Goal: Task Accomplishment & Management: Use online tool/utility

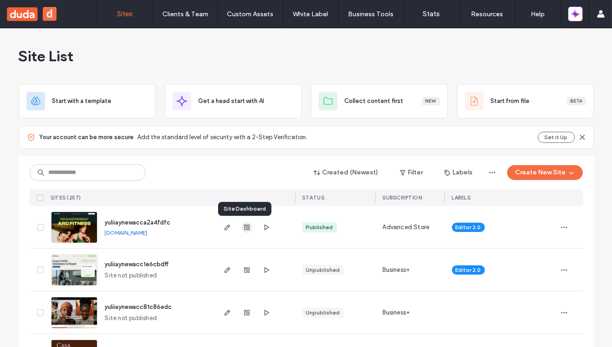
click at [243, 229] on icon "button" at bounding box center [246, 227] width 7 height 7
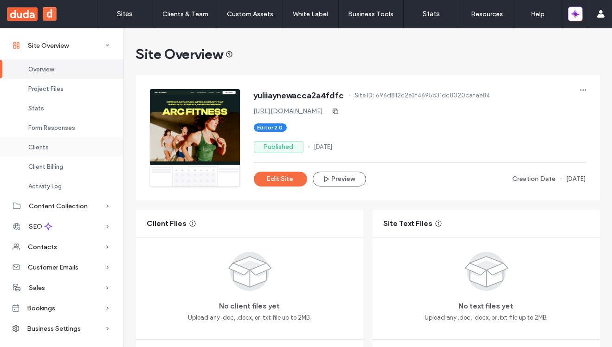
click at [65, 148] on div "Clients" at bounding box center [61, 146] width 123 height 19
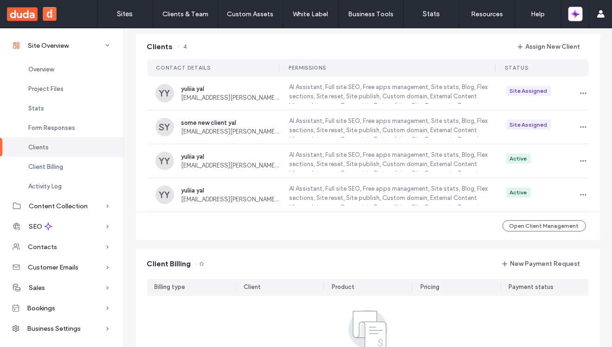
scroll to position [752, 0]
click at [337, 165] on label "AI Assistant, Full site SEO, Free apps management, Site stats, Blog, Flex secti…" at bounding box center [388, 159] width 200 height 21
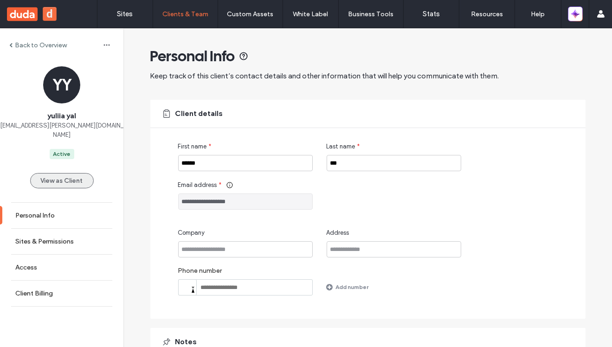
click at [74, 173] on button "View as Client" at bounding box center [62, 180] width 64 height 15
click at [25, 45] on label "Back to Overview" at bounding box center [41, 45] width 52 height 8
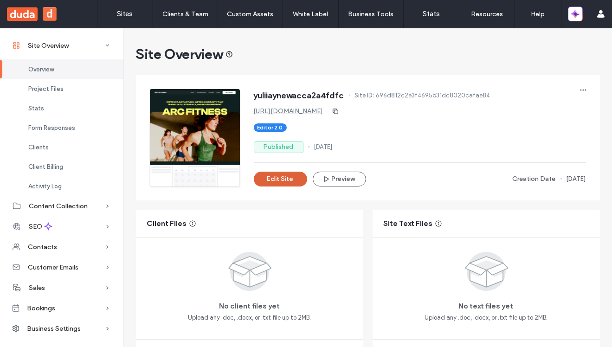
click at [271, 180] on button "Edit Site" at bounding box center [280, 179] width 53 height 15
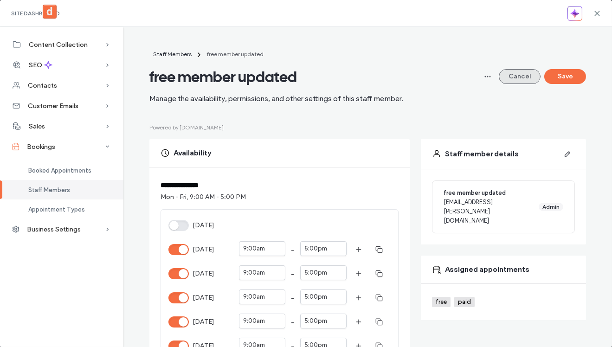
click at [527, 74] on button "Cancel" at bounding box center [520, 76] width 42 height 15
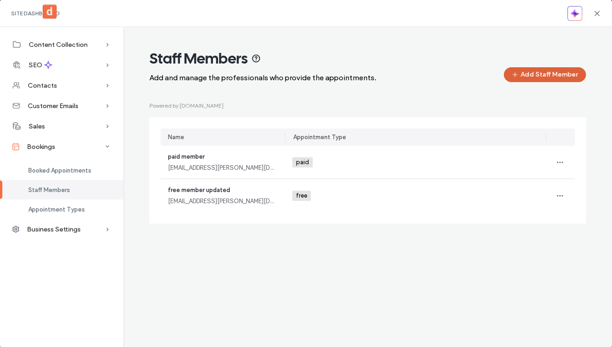
click at [550, 76] on button "Add Staff Member" at bounding box center [545, 74] width 82 height 15
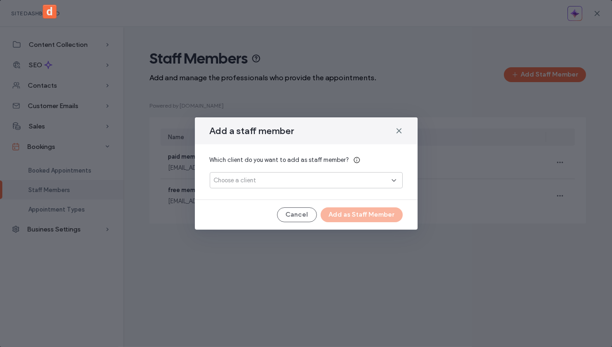
click at [349, 179] on div "Choose a client" at bounding box center [303, 180] width 178 height 9
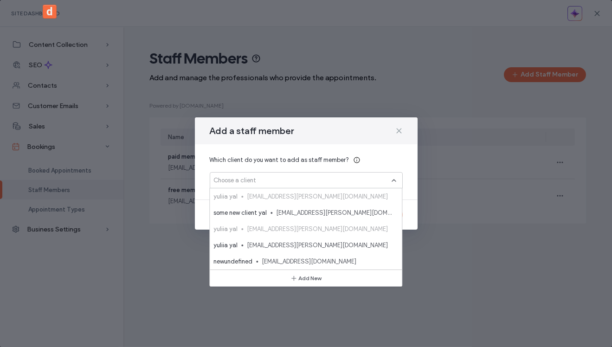
click at [400, 129] on use at bounding box center [399, 131] width 4 height 4
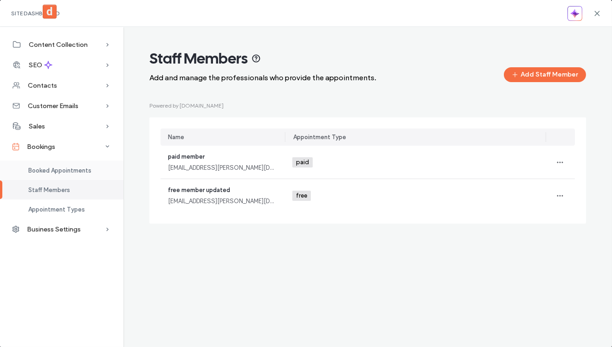
click at [78, 177] on div "Booked Appointments" at bounding box center [61, 170] width 123 height 19
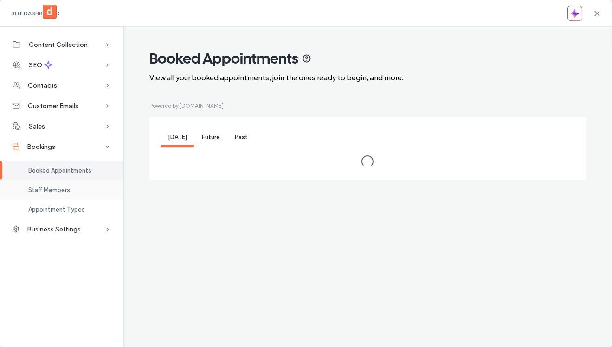
click at [73, 190] on div "Staff Members" at bounding box center [61, 189] width 123 height 19
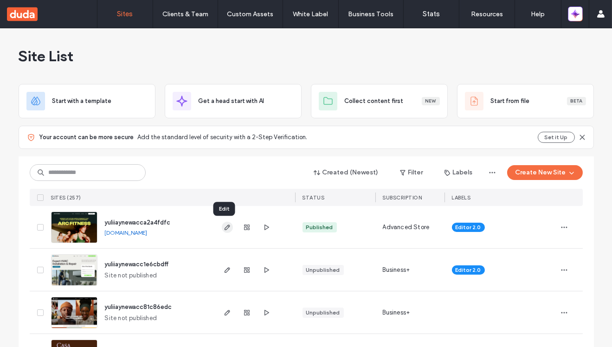
click at [224, 225] on icon "button" at bounding box center [227, 227] width 7 height 7
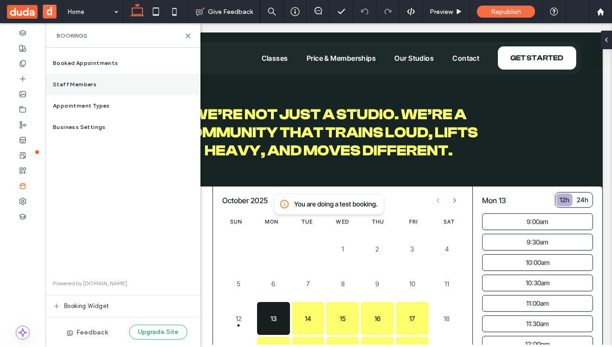
click at [113, 89] on div "Staff Members" at bounding box center [122, 84] width 155 height 21
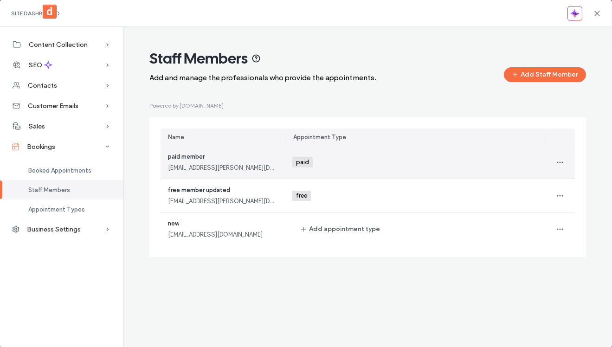
click at [322, 166] on div "paid +0 paid +0" at bounding box center [415, 162] width 246 height 33
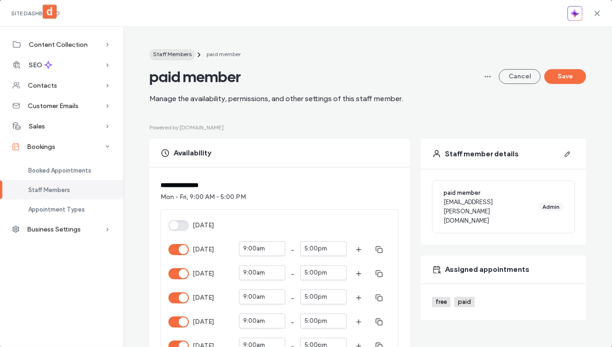
click at [179, 55] on span "Staff Members" at bounding box center [172, 54] width 39 height 7
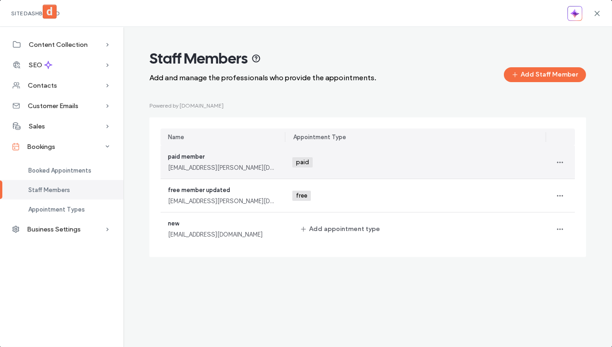
click at [244, 153] on div "paid member yuliia+111@duda.co" at bounding box center [222, 162] width 109 height 20
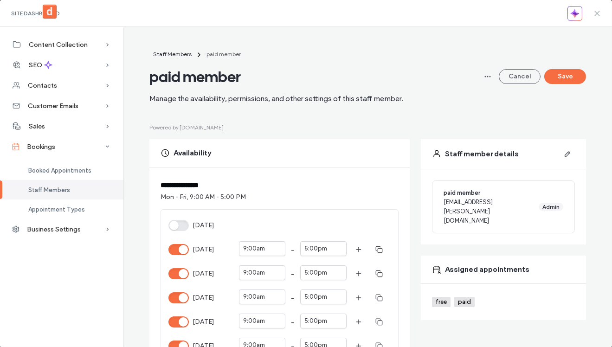
click at [599, 9] on span at bounding box center [596, 13] width 7 height 26
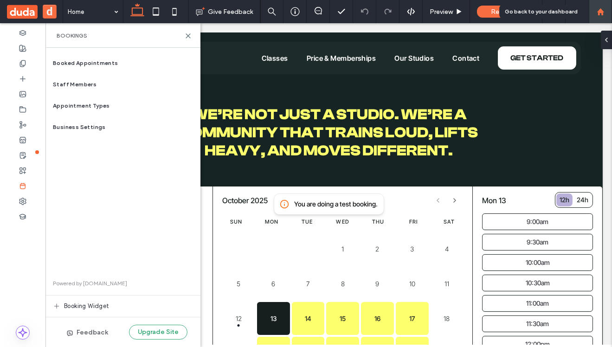
click at [601, 11] on use at bounding box center [600, 11] width 7 height 7
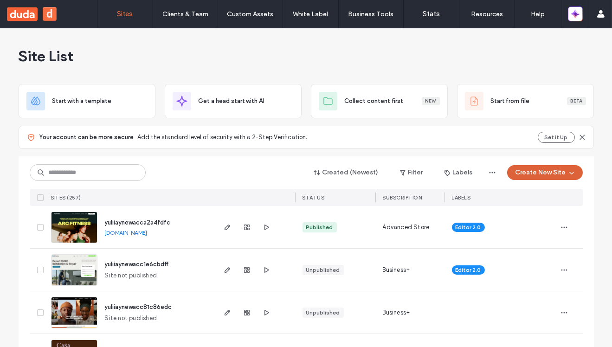
click at [543, 170] on button "Create New Site" at bounding box center [545, 172] width 76 height 15
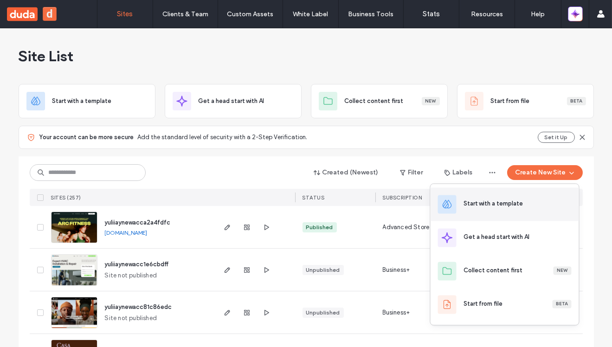
click at [497, 211] on div "Start with a template" at bounding box center [505, 203] width 148 height 33
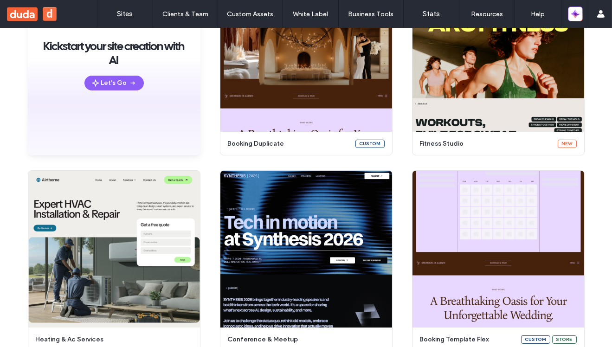
scroll to position [213, 0]
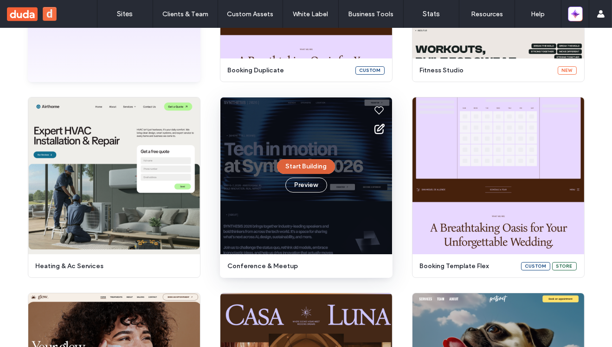
click at [306, 170] on button "Start Building" at bounding box center [306, 166] width 58 height 15
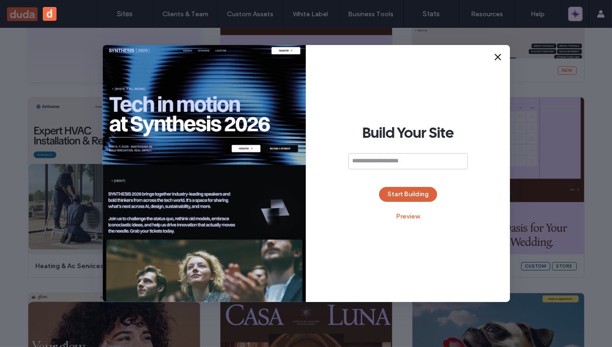
click at [405, 193] on button "Start Building" at bounding box center [408, 194] width 58 height 15
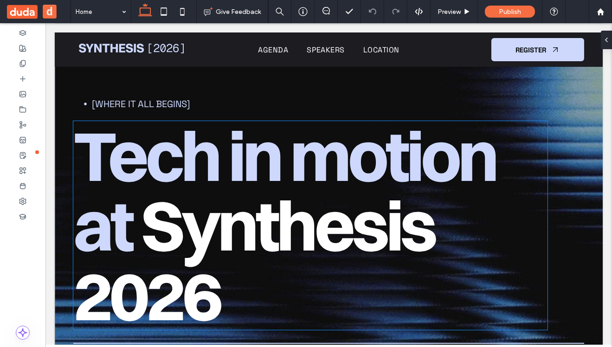
scroll to position [56, 0]
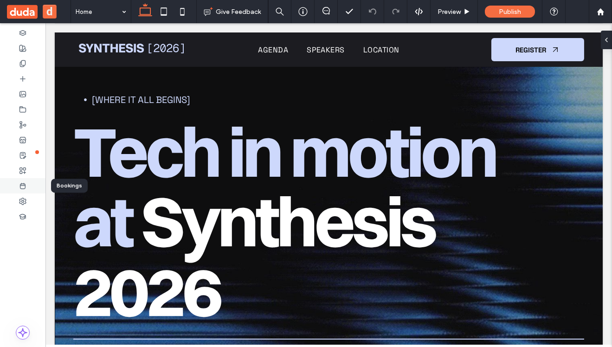
click at [21, 184] on use at bounding box center [22, 186] width 5 height 6
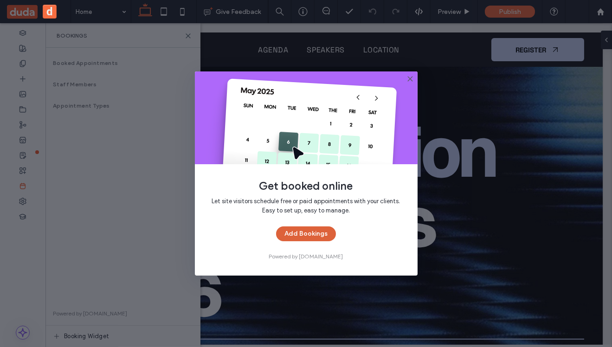
click at [313, 226] on button "Add Bookings" at bounding box center [306, 233] width 60 height 15
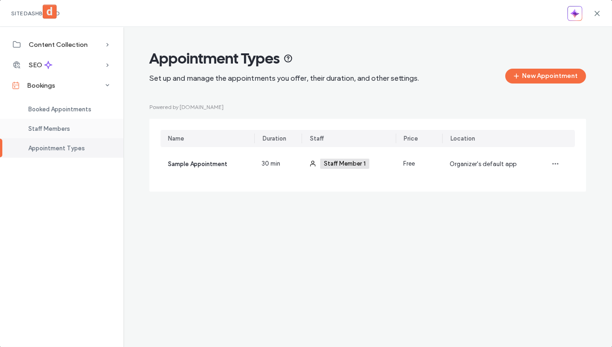
click at [62, 129] on span "Staff Members" at bounding box center [49, 128] width 42 height 7
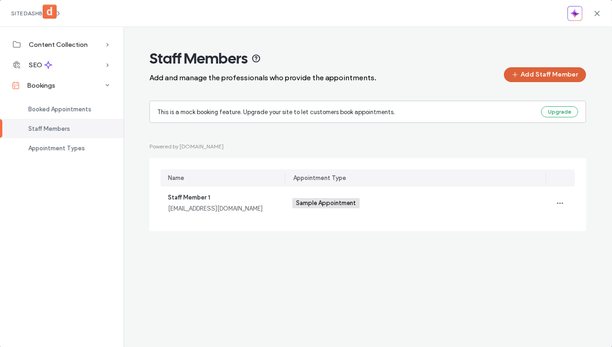
click at [543, 75] on button "Add Staff Member" at bounding box center [545, 74] width 82 height 15
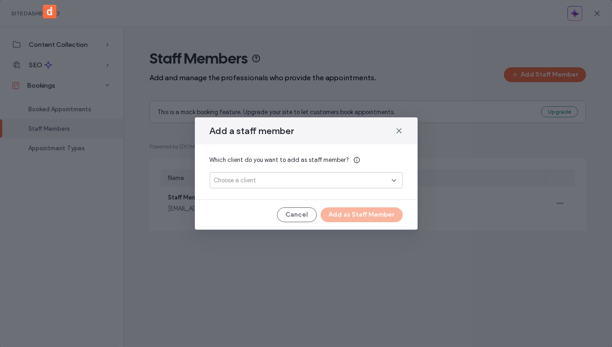
click at [362, 179] on div "Choose a client" at bounding box center [303, 180] width 178 height 9
click at [391, 148] on div "Which client do you want to add as staff member? Choose a client" at bounding box center [306, 171] width 223 height 55
click at [399, 128] on icon at bounding box center [398, 130] width 7 height 7
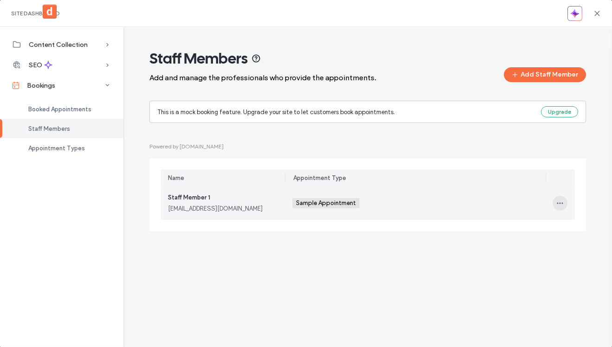
click at [560, 205] on icon "button" at bounding box center [559, 202] width 7 height 7
click at [509, 242] on span "Delete" at bounding box center [512, 245] width 18 height 9
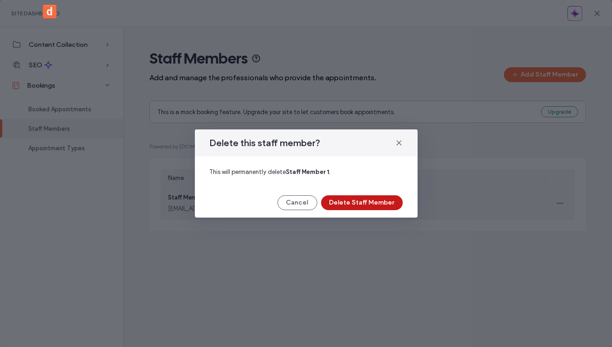
click at [344, 201] on button "Delete Staff Member" at bounding box center [362, 202] width 82 height 15
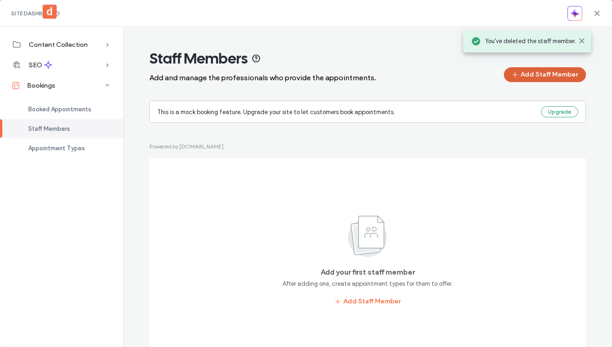
click at [545, 78] on button "Add Staff Member" at bounding box center [545, 74] width 82 height 15
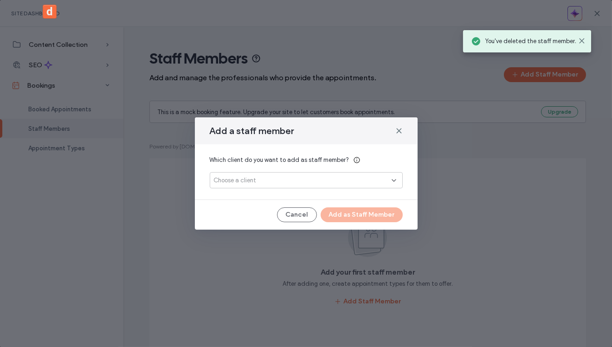
click at [337, 180] on div "Choose a client" at bounding box center [303, 180] width 178 height 9
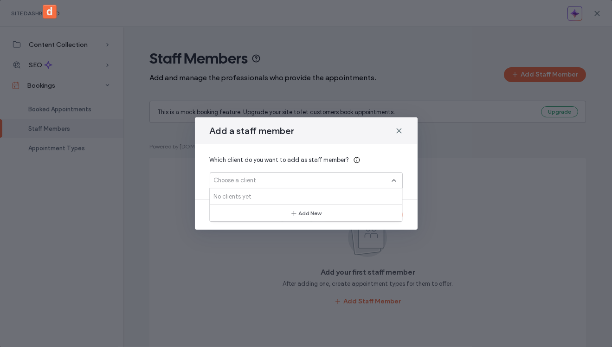
click at [315, 205] on div "Add New" at bounding box center [305, 213] width 43 height 16
click at [312, 200] on div "No clients yet" at bounding box center [306, 196] width 192 height 16
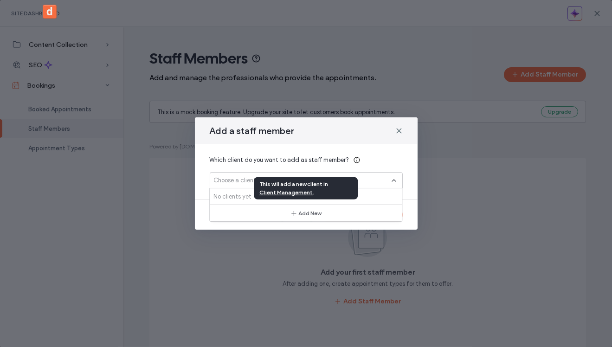
click at [289, 193] on link "Client Management" at bounding box center [285, 192] width 53 height 8
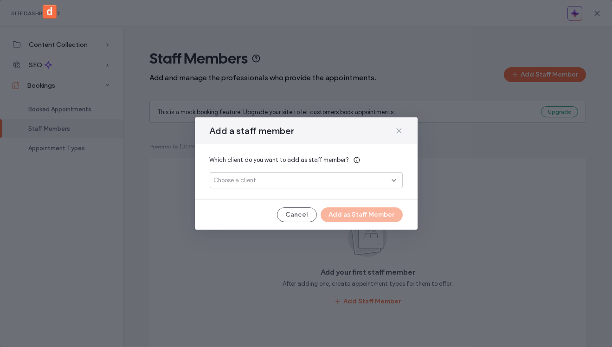
click at [400, 133] on icon at bounding box center [398, 130] width 7 height 7
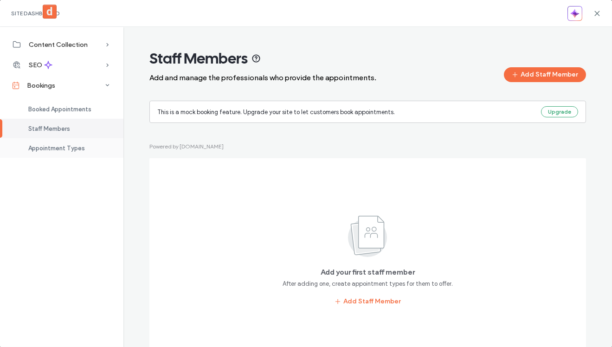
click at [67, 151] on span "Appointment Types" at bounding box center [56, 148] width 57 height 7
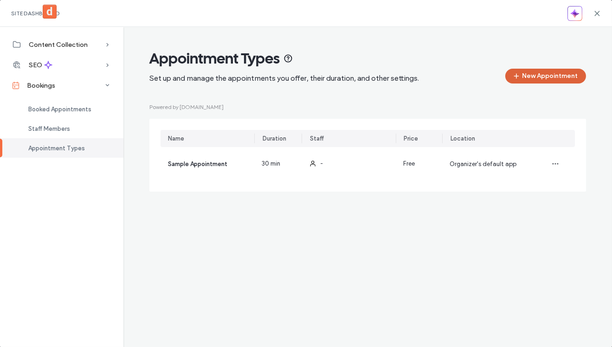
click at [544, 78] on button "New Appointment" at bounding box center [545, 76] width 81 height 15
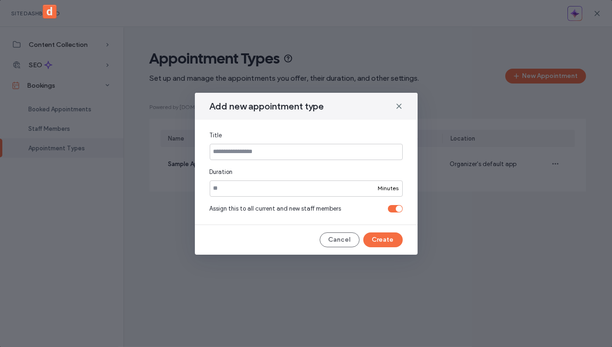
click at [390, 209] on div "toggle" at bounding box center [395, 208] width 15 height 7
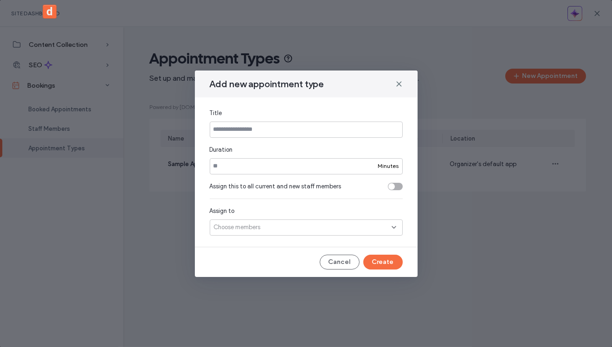
click at [314, 227] on div "Choose members" at bounding box center [306, 227] width 193 height 16
click at [371, 261] on button "Create" at bounding box center [382, 262] width 39 height 15
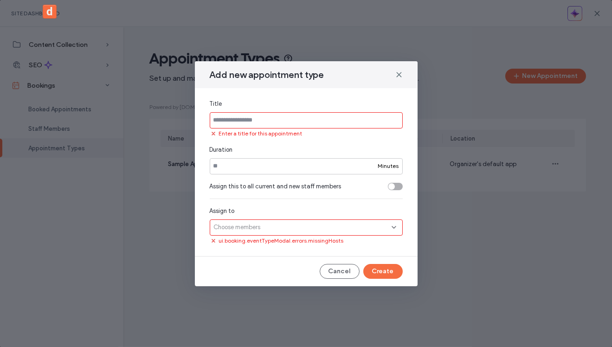
click at [324, 72] on span "Add new appointment type" at bounding box center [267, 75] width 115 height 12
drag, startPoint x: 348, startPoint y: 186, endPoint x: 207, endPoint y: 188, distance: 140.6
click at [207, 188] on div "Title Enter a title for this appointment Duration ** Minutes Assign this to all…" at bounding box center [306, 172] width 223 height 168
copy span "Assign this to all current and new staff members"
click at [398, 73] on icon at bounding box center [398, 74] width 7 height 7
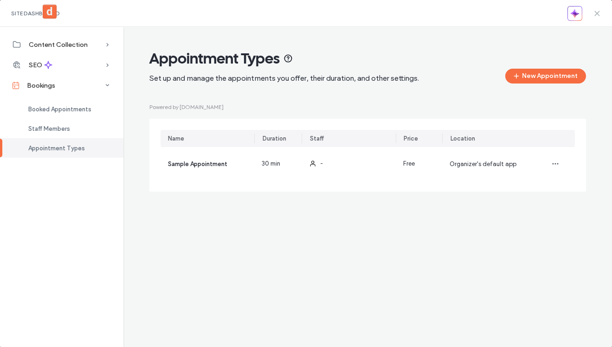
click at [598, 15] on icon at bounding box center [596, 13] width 7 height 7
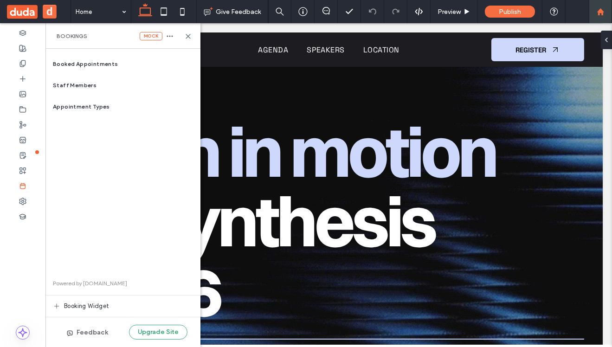
click at [606, 13] on div at bounding box center [600, 12] width 22 height 8
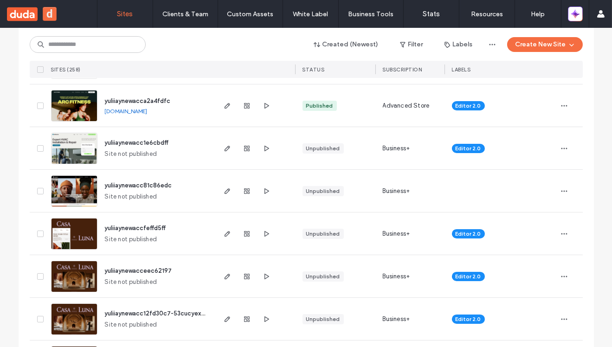
scroll to position [169, 0]
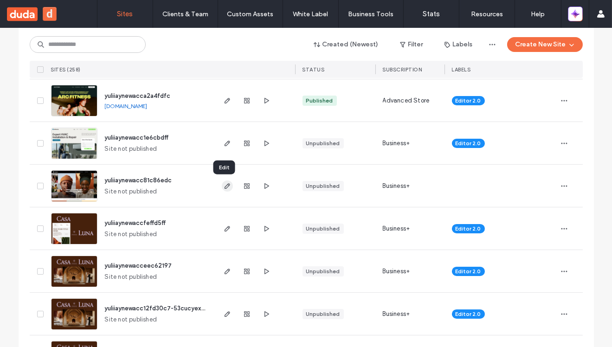
click at [224, 187] on icon "button" at bounding box center [227, 185] width 7 height 7
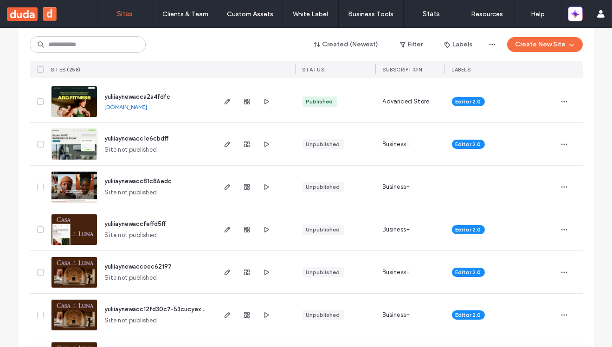
scroll to position [160, 0]
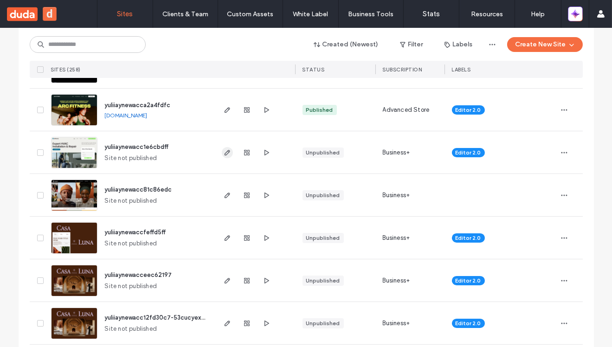
click at [225, 152] on use "button" at bounding box center [227, 153] width 6 height 6
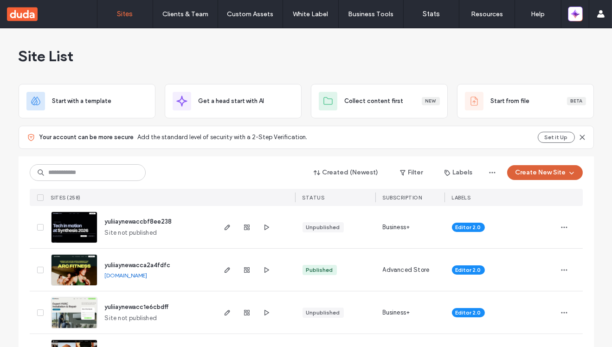
click at [536, 175] on button "Create New Site" at bounding box center [545, 172] width 76 height 15
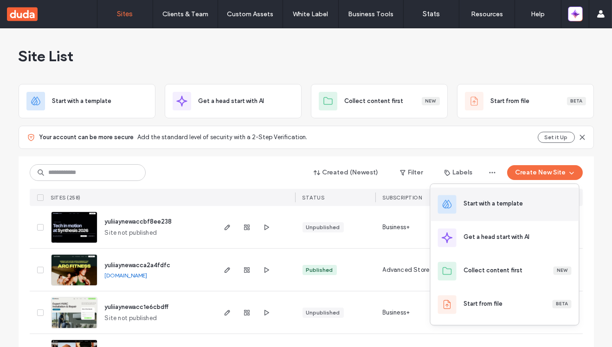
click at [493, 210] on div "Start with a template" at bounding box center [505, 203] width 148 height 33
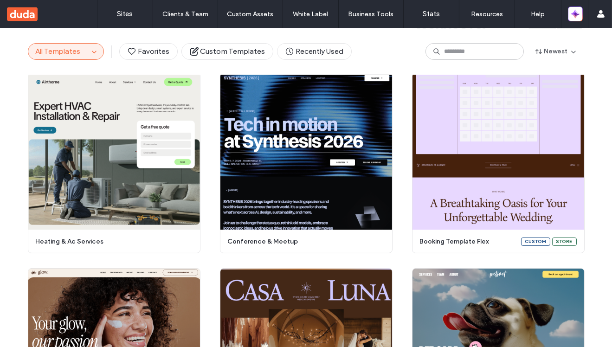
scroll to position [236, 0]
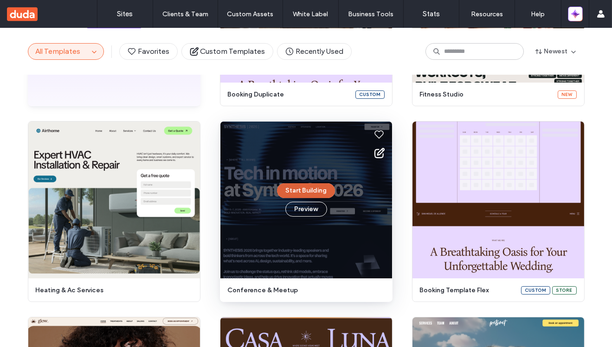
click at [296, 192] on button "Start Building" at bounding box center [306, 190] width 58 height 15
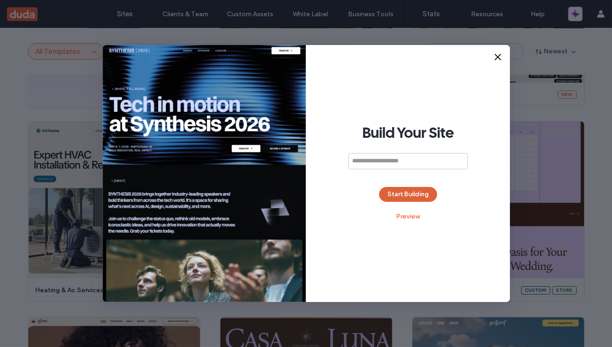
click at [412, 199] on button "Start Building" at bounding box center [408, 194] width 58 height 15
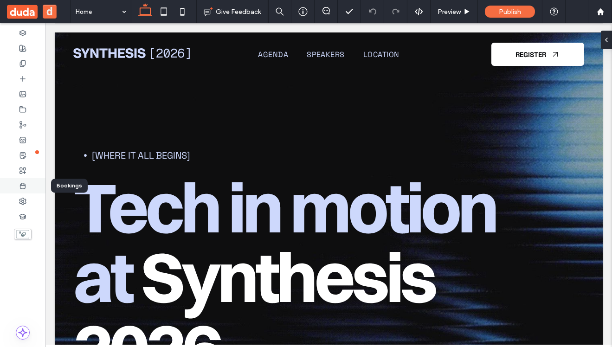
click at [26, 187] on div at bounding box center [22, 185] width 45 height 15
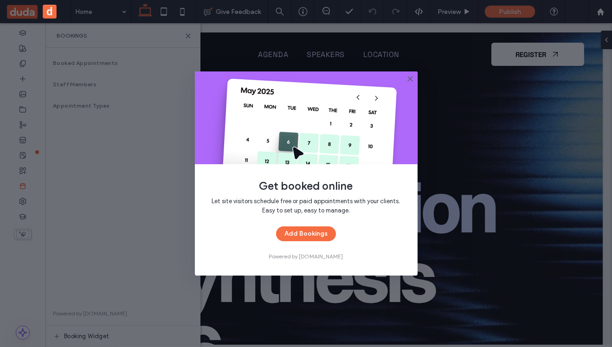
click at [410, 81] on icon at bounding box center [409, 78] width 7 height 7
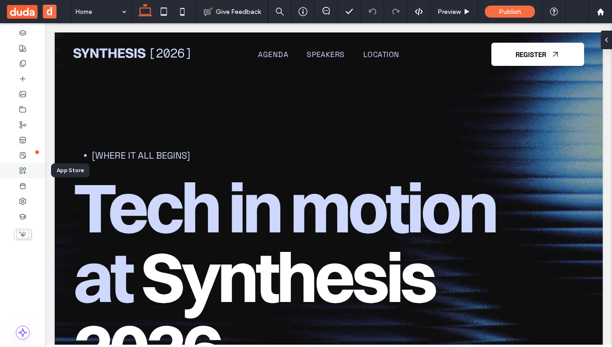
click at [21, 177] on div at bounding box center [22, 170] width 45 height 15
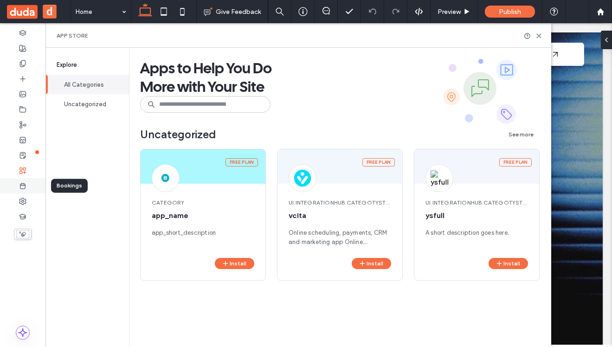
click at [21, 186] on icon at bounding box center [22, 185] width 7 height 7
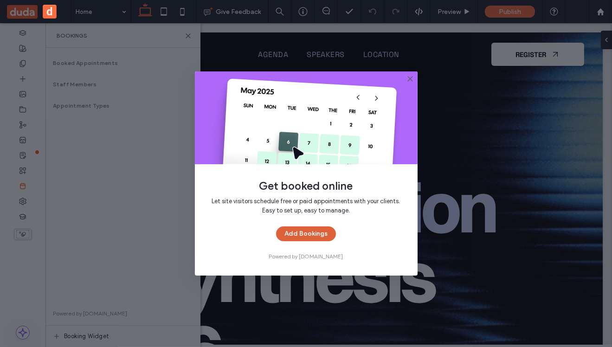
click at [315, 232] on button "Add Bookings" at bounding box center [306, 233] width 60 height 15
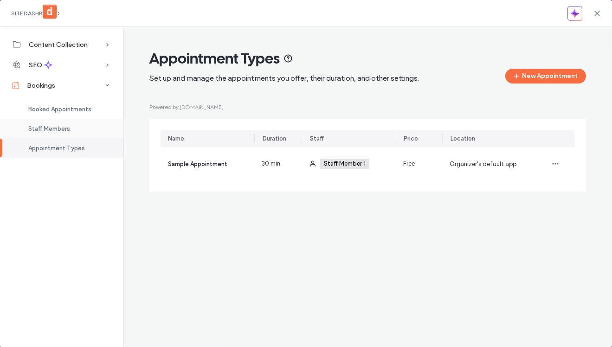
click at [51, 133] on div "Staff Members" at bounding box center [61, 128] width 123 height 19
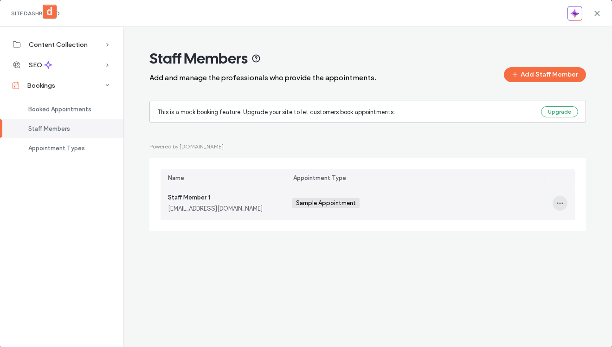
click at [562, 202] on icon "button" at bounding box center [559, 202] width 7 height 7
click at [521, 249] on span "Delete" at bounding box center [512, 245] width 18 height 9
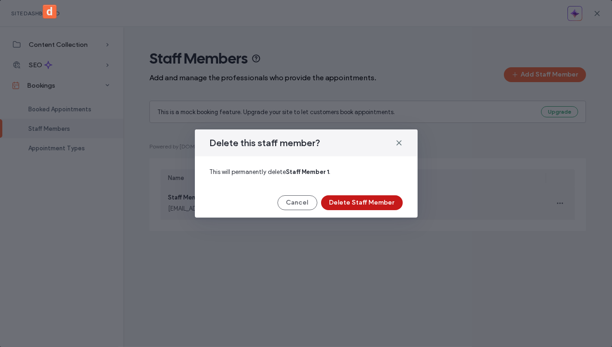
click at [372, 204] on button "Delete Staff Member" at bounding box center [362, 202] width 82 height 15
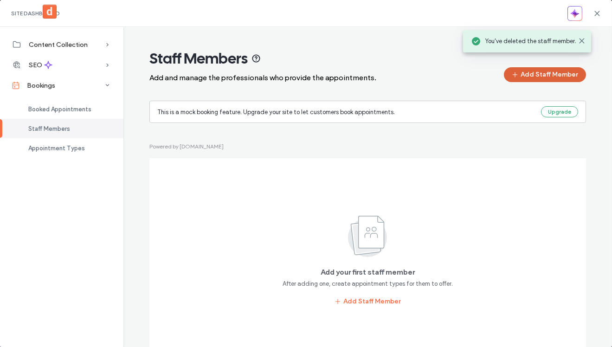
click at [544, 76] on button "Add Staff Member" at bounding box center [545, 74] width 82 height 15
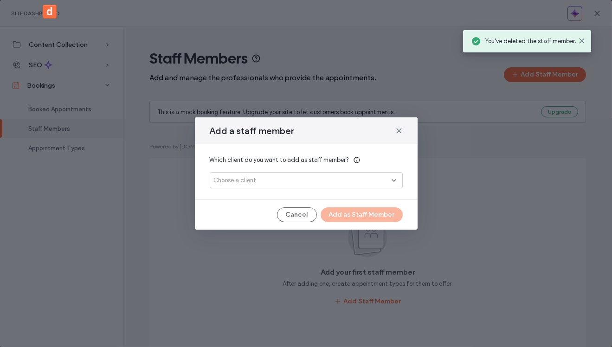
click at [356, 183] on div "Choose a client" at bounding box center [303, 180] width 178 height 9
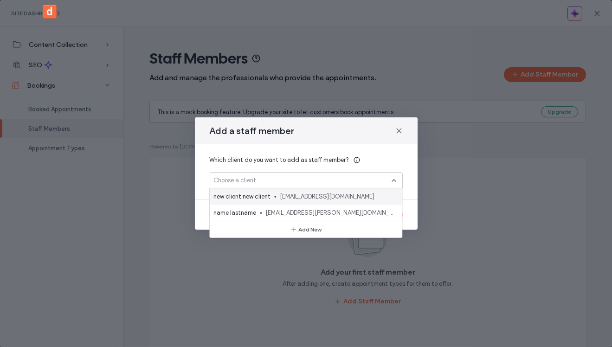
click at [309, 194] on span "newclient@gmail.com" at bounding box center [337, 196] width 115 height 9
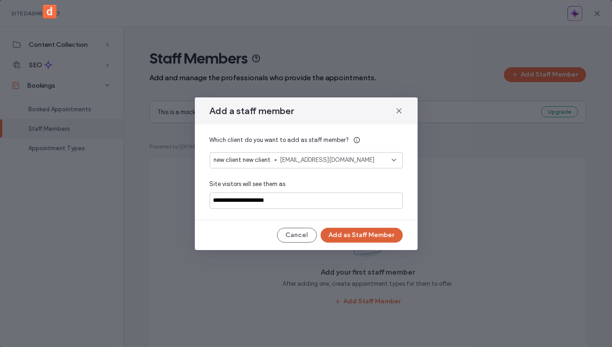
click at [360, 232] on button "Add as Staff Member" at bounding box center [362, 235] width 82 height 15
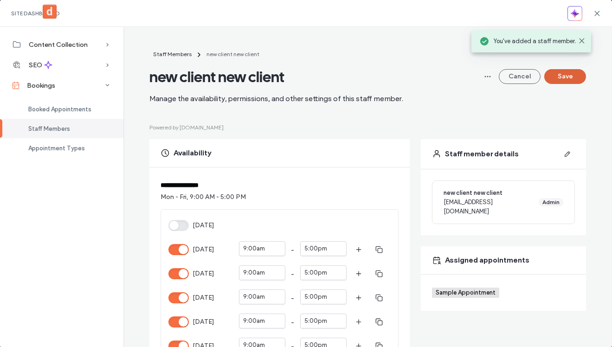
click at [567, 74] on button "Save" at bounding box center [565, 76] width 42 height 15
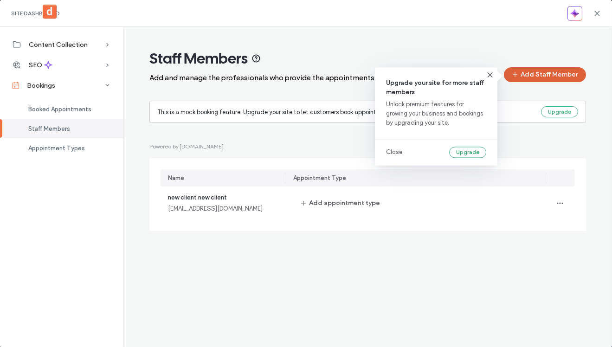
click at [565, 73] on button "Add Staff Member" at bounding box center [545, 74] width 82 height 15
click at [529, 78] on button "Add Staff Member" at bounding box center [545, 74] width 82 height 15
click at [466, 150] on button "Upgrade" at bounding box center [467, 152] width 37 height 11
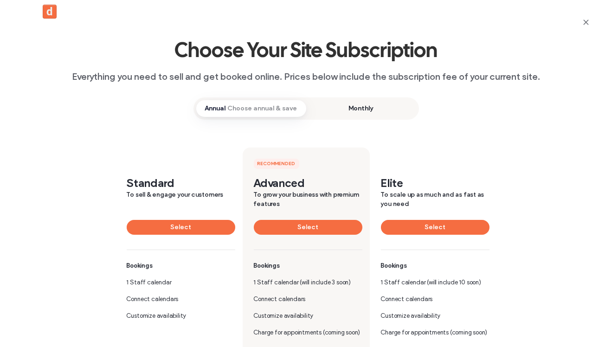
click at [304, 237] on div "Advanced To grow your business with premium features Select" at bounding box center [308, 212] width 109 height 73
click at [304, 233] on button "Select" at bounding box center [308, 227] width 109 height 15
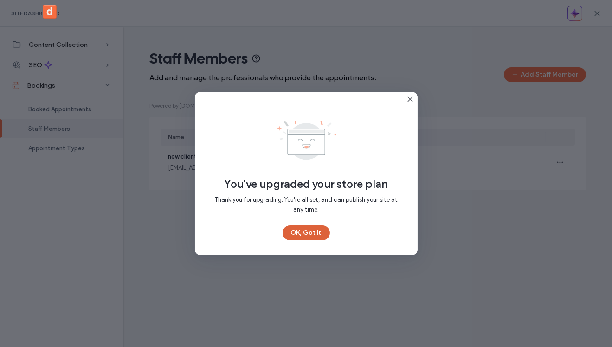
click at [317, 230] on button "OK, Got It" at bounding box center [306, 232] width 47 height 15
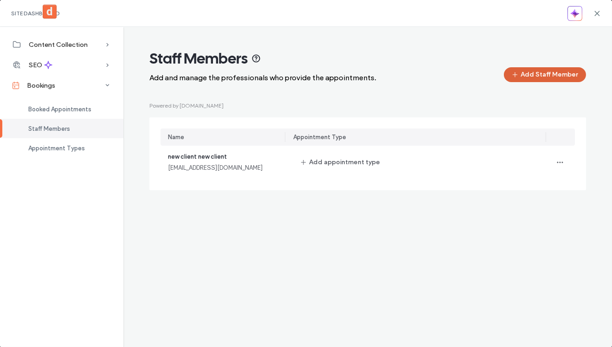
click at [534, 71] on button "Add Staff Member" at bounding box center [545, 74] width 82 height 15
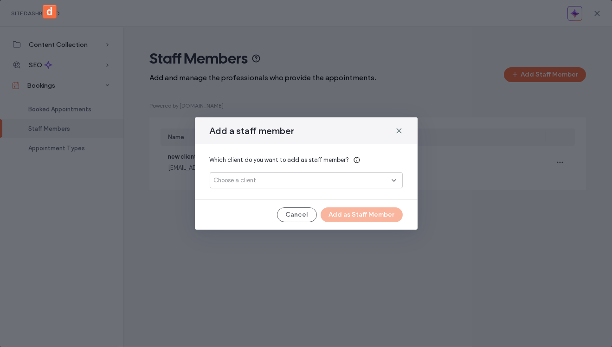
click at [305, 180] on div "Choose a client" at bounding box center [303, 180] width 178 height 9
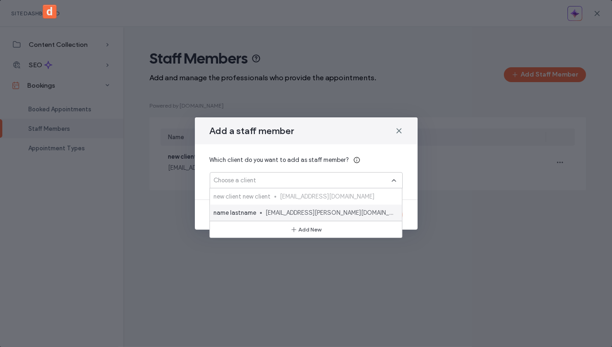
click at [294, 208] on span "yuliia+332@duda.co" at bounding box center [329, 212] width 129 height 9
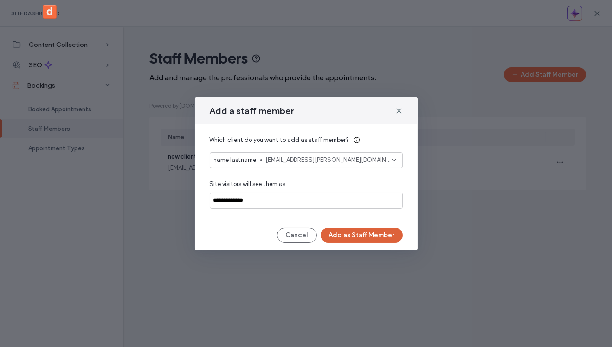
click at [363, 232] on button "Add as Staff Member" at bounding box center [362, 235] width 82 height 15
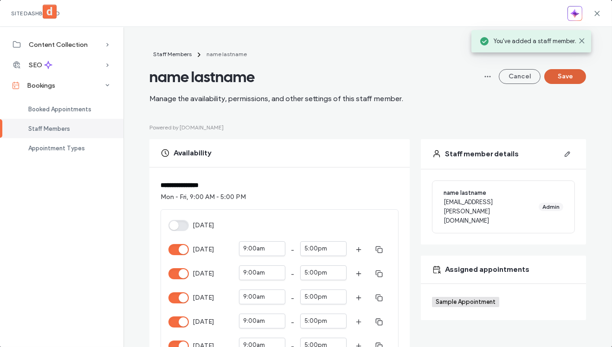
click at [566, 78] on button "Save" at bounding box center [565, 76] width 42 height 15
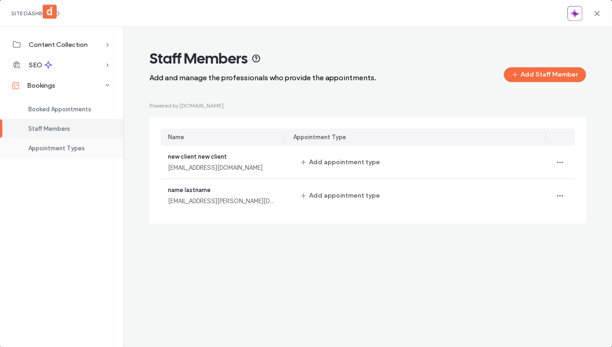
click at [63, 151] on div "Appointment Types" at bounding box center [61, 147] width 123 height 19
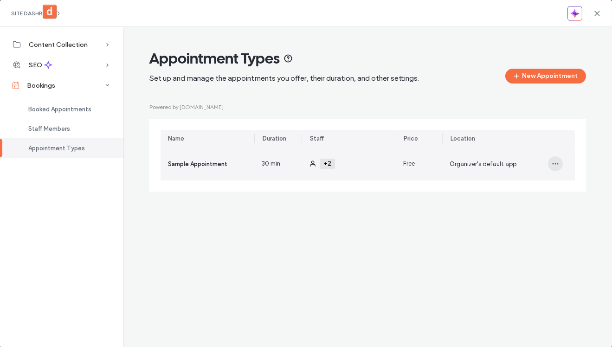
click at [556, 165] on icon "button" at bounding box center [555, 163] width 7 height 7
click at [506, 223] on span "Delete" at bounding box center [508, 223] width 18 height 9
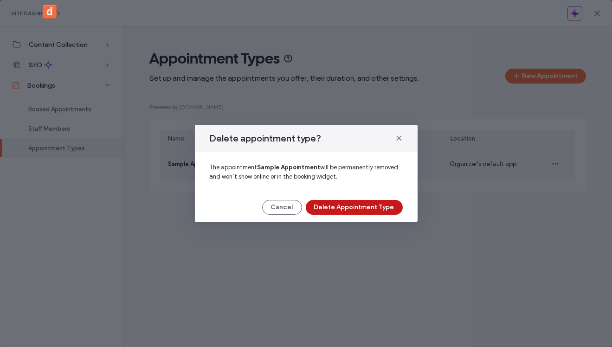
click at [364, 210] on button "Delete Appointment Type" at bounding box center [354, 207] width 97 height 15
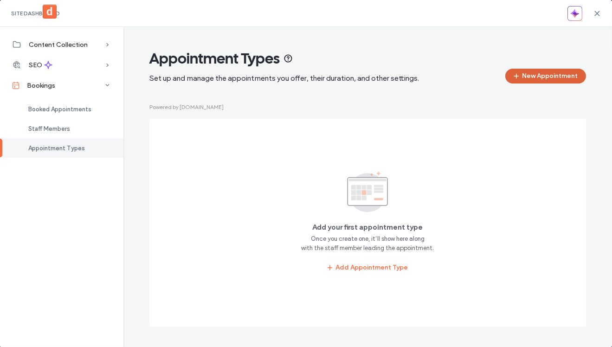
click at [532, 77] on button "New Appointment" at bounding box center [545, 76] width 81 height 15
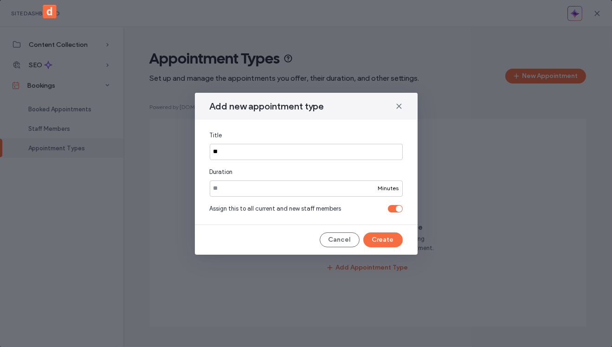
type input "*"
type input "*******"
click at [396, 207] on div "toggle" at bounding box center [399, 209] width 6 height 6
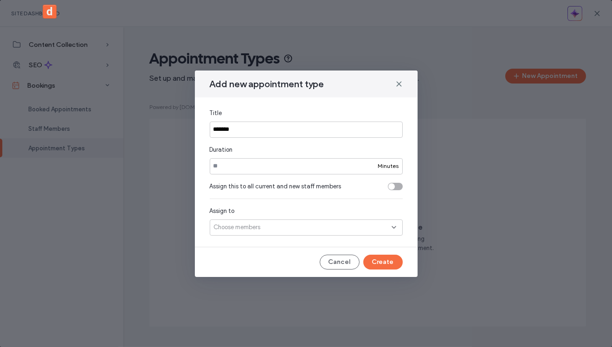
click at [316, 229] on div "Choose members" at bounding box center [306, 227] width 193 height 16
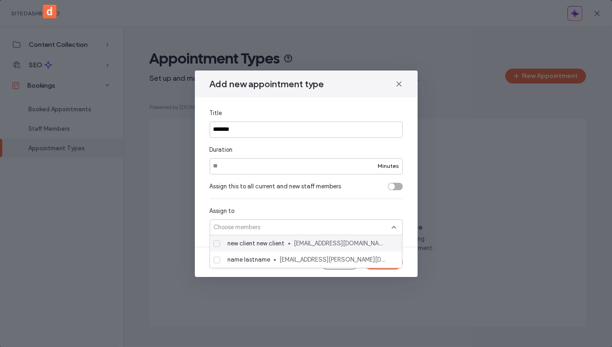
click at [309, 239] on span "newclient@gmail.com" at bounding box center [340, 243] width 93 height 9
click at [359, 205] on div "Assign to new client new client +0 new client new client +0" at bounding box center [306, 213] width 193 height 45
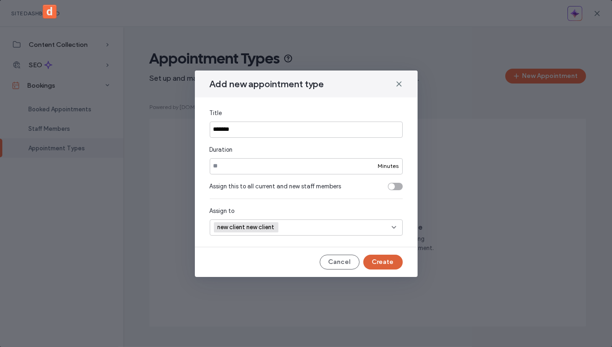
click at [391, 267] on button "Create" at bounding box center [382, 262] width 39 height 15
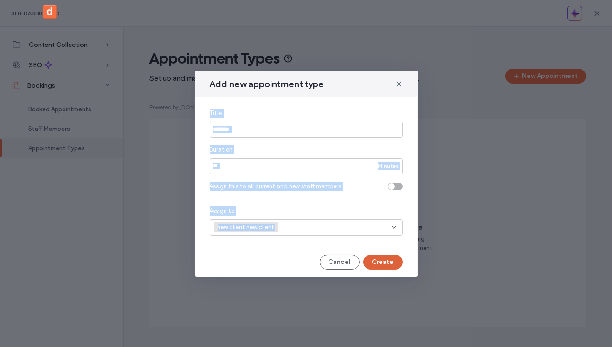
click at [391, 267] on div "Cancel Create" at bounding box center [306, 262] width 193 height 15
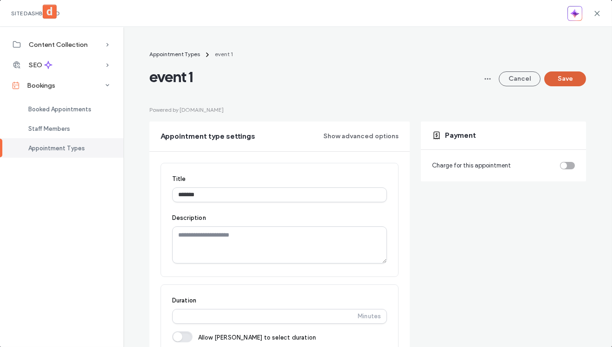
click at [568, 78] on button "Save" at bounding box center [565, 78] width 42 height 15
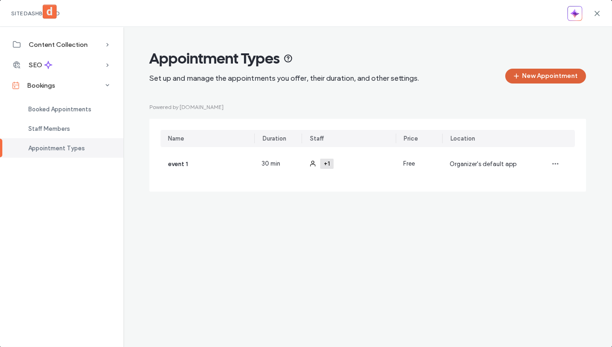
click at [540, 76] on button "New Appointment" at bounding box center [545, 76] width 81 height 15
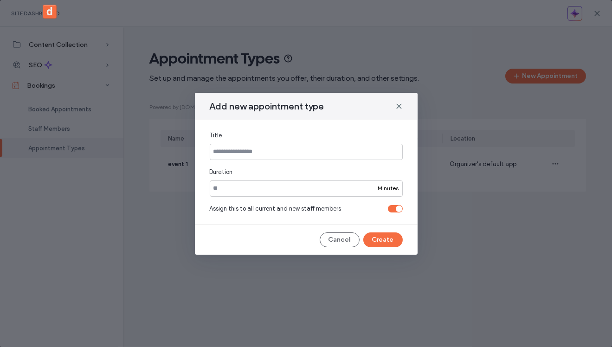
type input "*"
type input "*******"
click at [398, 208] on div "toggle" at bounding box center [399, 209] width 6 height 6
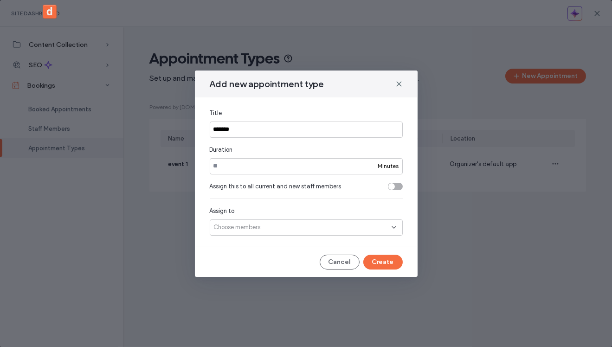
click at [315, 222] on div "Choose members" at bounding box center [306, 227] width 193 height 16
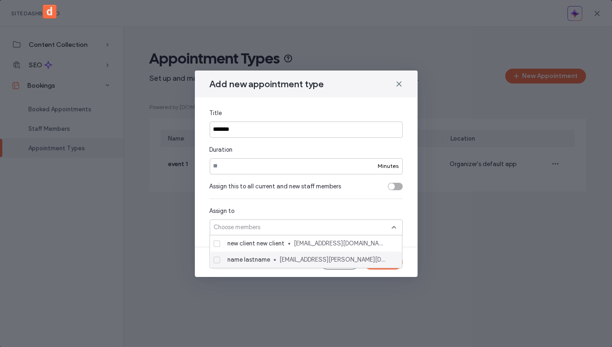
click at [293, 255] on span "yuliia+332@duda.co" at bounding box center [333, 259] width 108 height 9
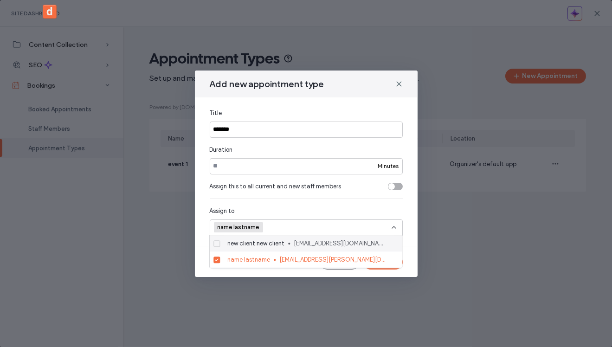
click at [344, 196] on div "Assign to name lastname +0 name lastname +0" at bounding box center [306, 213] width 193 height 45
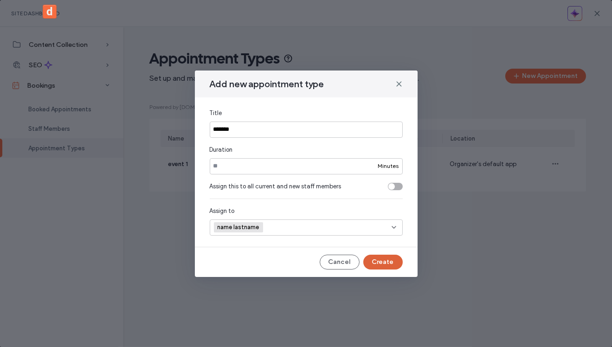
click at [382, 262] on button "Create" at bounding box center [382, 262] width 39 height 15
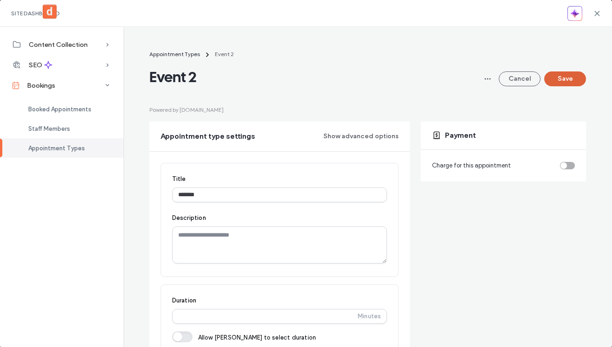
click at [567, 79] on button "Save" at bounding box center [565, 78] width 42 height 15
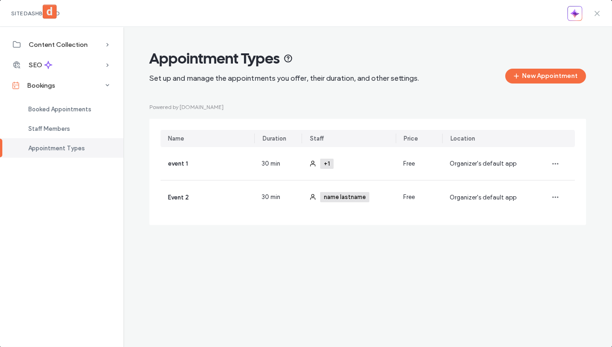
click at [594, 13] on icon at bounding box center [596, 13] width 7 height 7
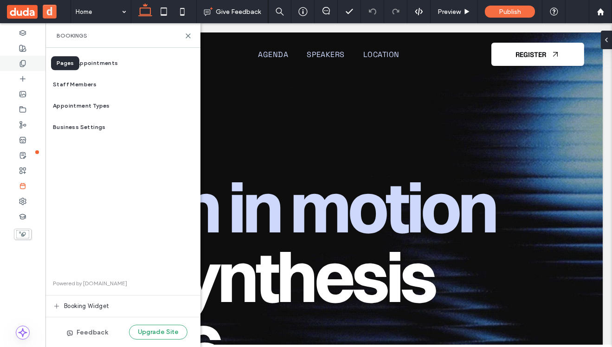
click at [24, 64] on icon at bounding box center [22, 63] width 7 height 7
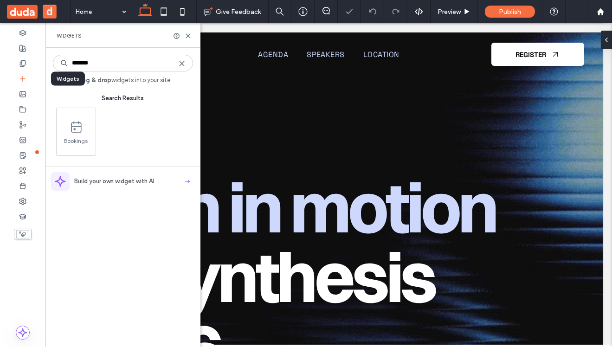
click at [22, 77] on icon at bounding box center [22, 78] width 7 height 7
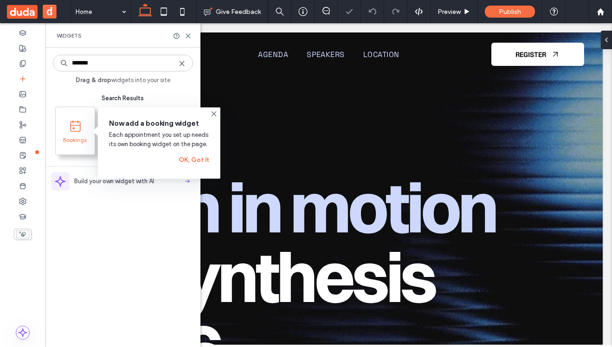
click at [78, 129] on icon at bounding box center [76, 126] width 12 height 12
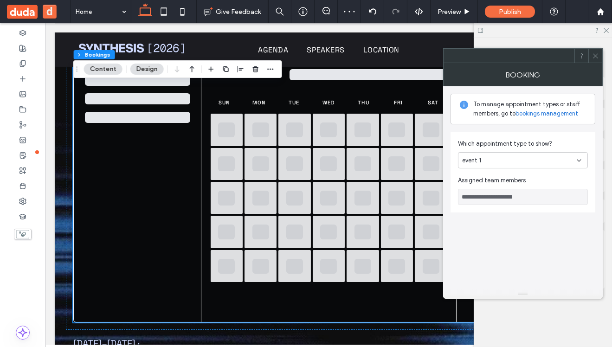
scroll to position [354, 0]
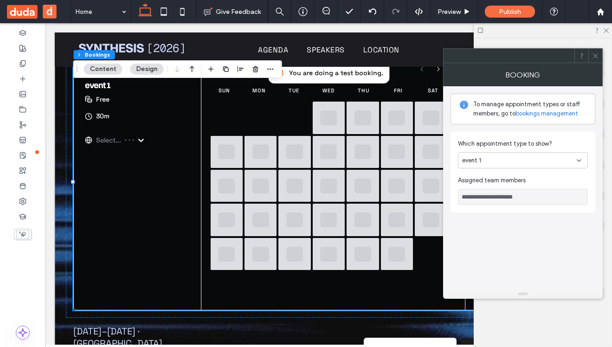
click at [493, 163] on div "event 1" at bounding box center [519, 160] width 115 height 9
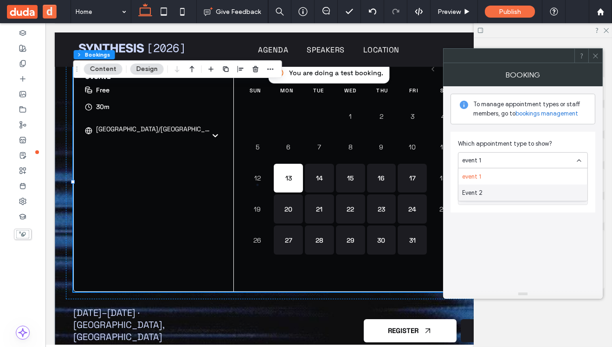
click at [493, 193] on div "Event 2" at bounding box center [522, 193] width 129 height 16
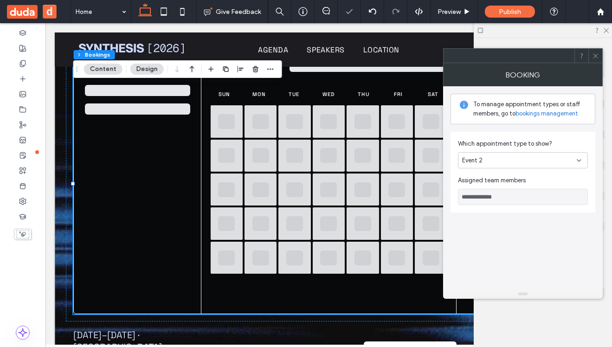
click at [501, 154] on div "Event 2" at bounding box center [523, 160] width 130 height 16
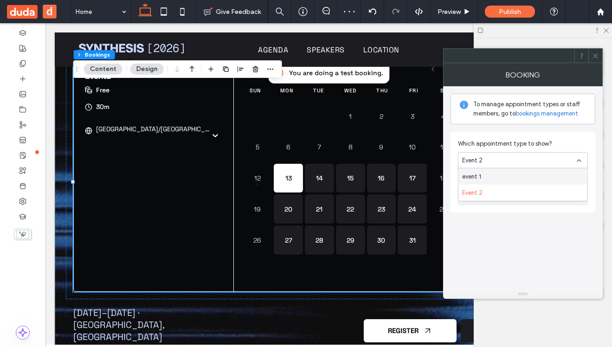
click at [495, 177] on div "event 1" at bounding box center [522, 176] width 129 height 16
click at [527, 156] on div "event 1" at bounding box center [519, 160] width 115 height 9
click at [497, 192] on div "Event 2" at bounding box center [522, 193] width 129 height 16
click at [520, 154] on div "Event 2" at bounding box center [523, 160] width 130 height 16
click at [492, 179] on div "event 1" at bounding box center [522, 176] width 129 height 16
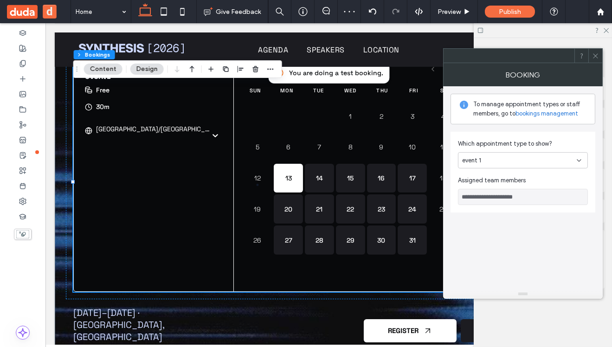
click at [498, 153] on div "event 1" at bounding box center [523, 160] width 130 height 16
click at [487, 193] on div "Event 2" at bounding box center [522, 193] width 129 height 16
type input "**********"
drag, startPoint x: 511, startPoint y: 196, endPoint x: 445, endPoint y: 196, distance: 66.3
click at [445, 196] on div "**********" at bounding box center [523, 187] width 160 height 203
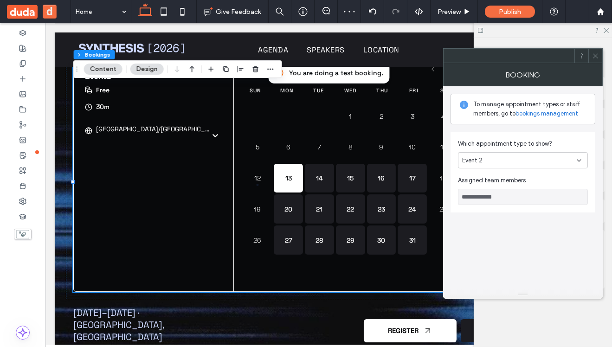
click at [593, 58] on use at bounding box center [595, 55] width 5 height 5
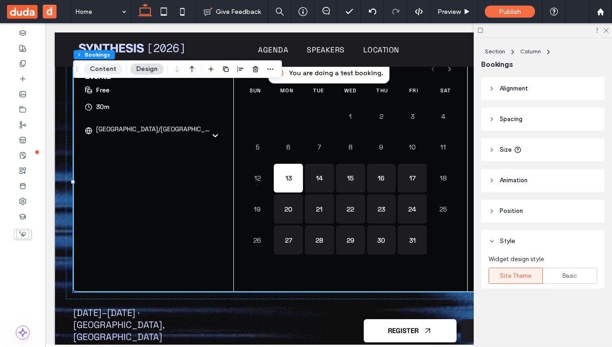
click at [100, 67] on button "Content" at bounding box center [103, 69] width 39 height 11
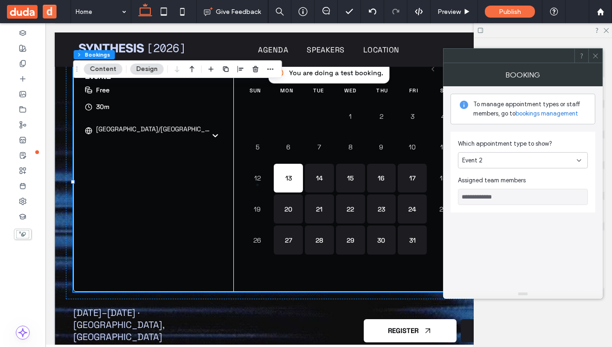
click at [502, 160] on div "Event 2" at bounding box center [519, 160] width 115 height 9
click at [491, 179] on div "event 1" at bounding box center [522, 176] width 129 height 16
type input "**********"
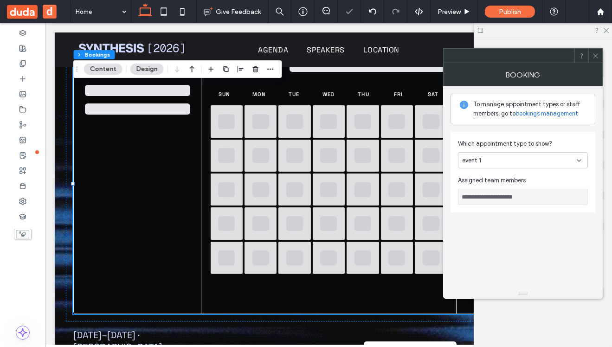
click at [593, 58] on icon at bounding box center [595, 55] width 7 height 7
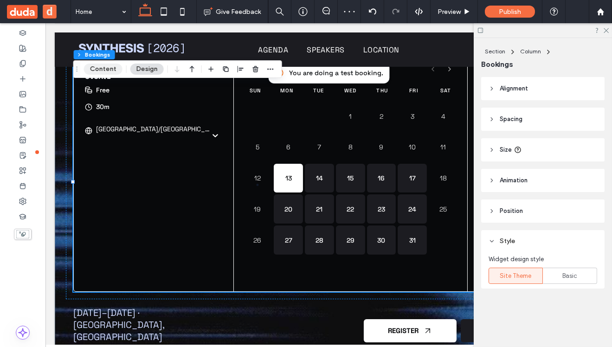
click at [105, 66] on button "Content" at bounding box center [103, 69] width 39 height 11
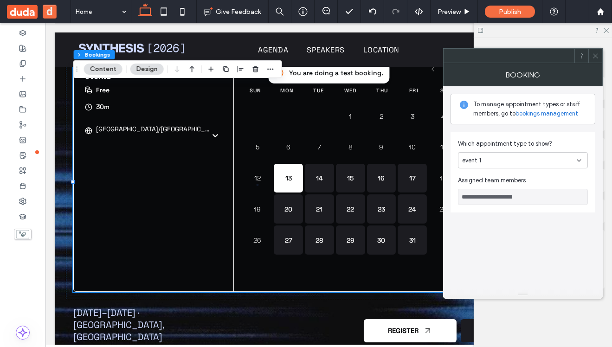
drag, startPoint x: 527, startPoint y: 195, endPoint x: 455, endPoint y: 195, distance: 71.9
click at [455, 195] on div "**********" at bounding box center [522, 172] width 145 height 81
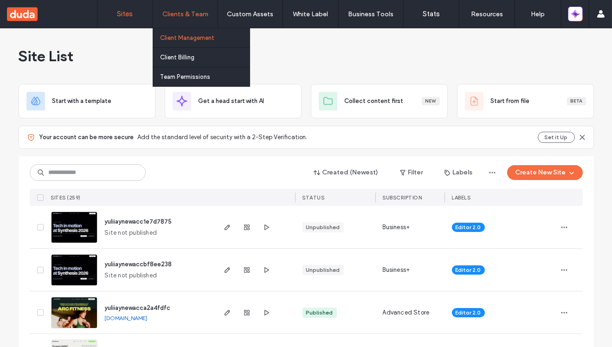
click at [185, 40] on label "Client Management" at bounding box center [187, 37] width 54 height 7
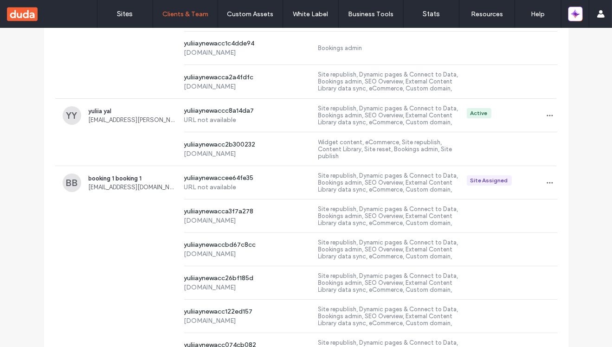
scroll to position [421, 0]
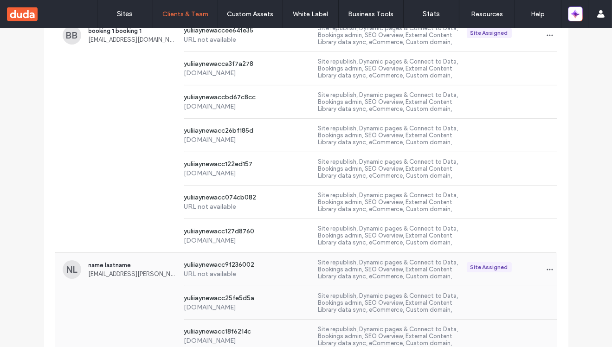
click at [162, 287] on div "yuliiaynewacc25fe5d5a yuliiaynewacc25fe5d5a.multiscreen.d1test.biz Site republi…" at bounding box center [306, 302] width 502 height 33
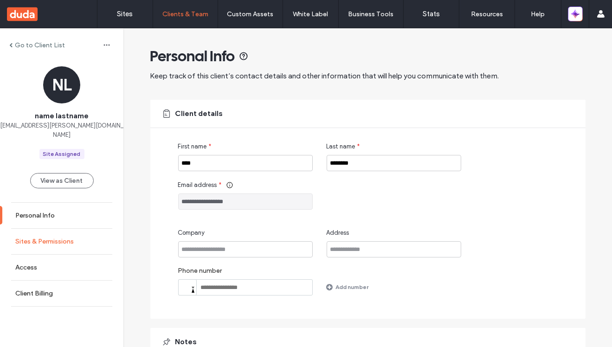
click at [84, 232] on link "Sites & Permissions" at bounding box center [61, 242] width 123 height 26
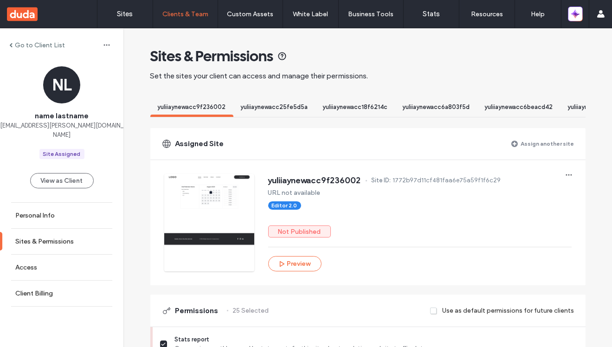
click at [548, 148] on label "Assign another site" at bounding box center [547, 143] width 53 height 16
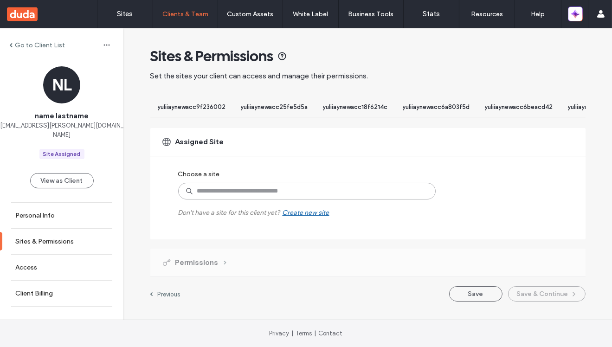
click at [305, 199] on input at bounding box center [306, 191] width 257 height 17
paste input "**********"
type input "**********"
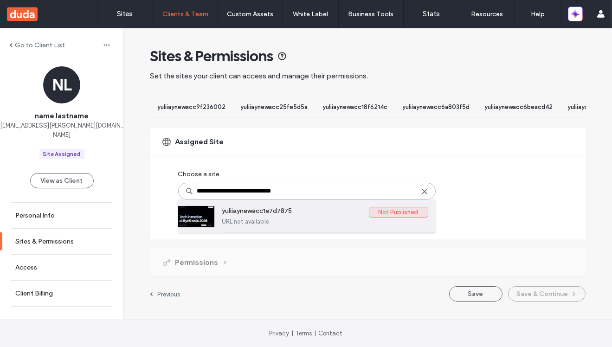
click at [305, 218] on label "yuliiaynewacc1e7d7875" at bounding box center [295, 212] width 147 height 11
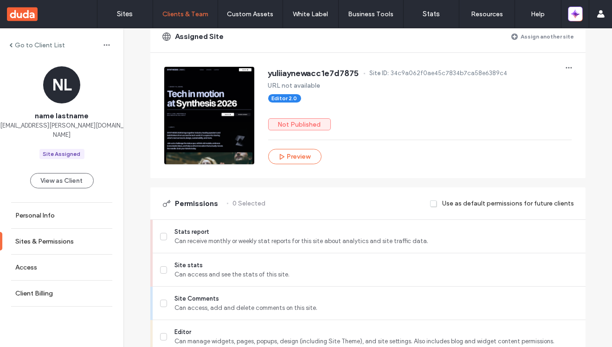
scroll to position [71, 0]
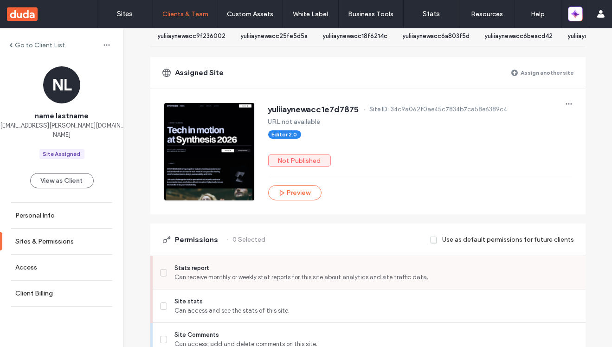
click at [318, 289] on div "Stats report Can receive monthly or weekly stat reports for this site about ana…" at bounding box center [372, 272] width 425 height 33
click at [315, 282] on span "Can receive monthly or weekly stat reports for this site about analytics and si…" at bounding box center [375, 277] width 403 height 9
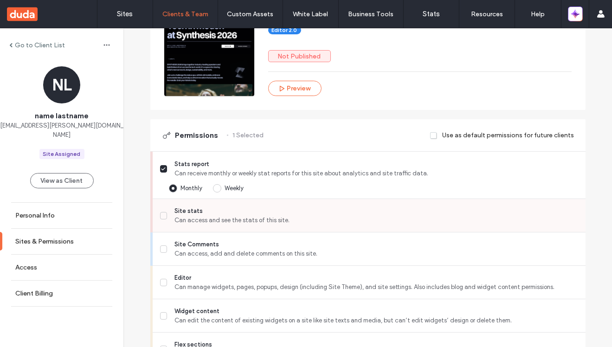
scroll to position [176, 0]
click at [318, 215] on span "Site stats" at bounding box center [375, 210] width 403 height 9
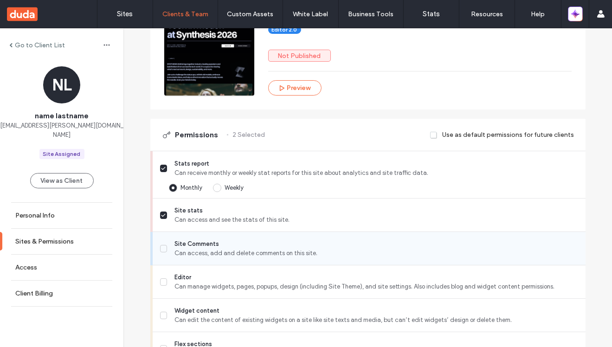
click at [318, 258] on span "Can access, add and delete comments on this site." at bounding box center [375, 253] width 403 height 9
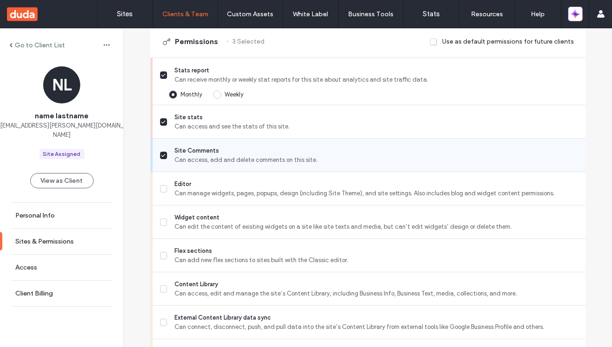
scroll to position [273, 0]
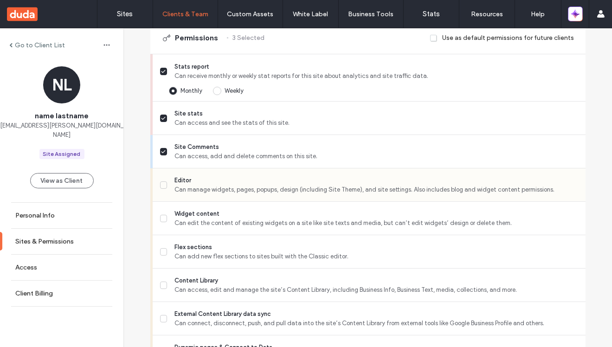
click at [306, 184] on span "Editor" at bounding box center [375, 180] width 403 height 9
click at [292, 252] on span "Flex sections" at bounding box center [375, 247] width 403 height 9
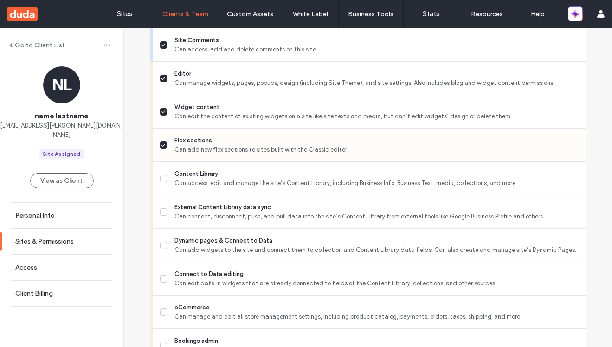
scroll to position [384, 0]
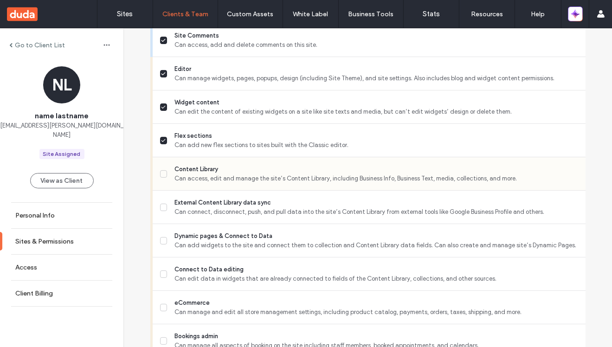
click at [289, 174] on span "Content Library" at bounding box center [375, 169] width 403 height 9
click at [286, 207] on span "External Content Library data sync" at bounding box center [375, 202] width 403 height 9
click at [292, 250] on span "Can add widgets to the site and connect them to collection and Content Library …" at bounding box center [375, 245] width 403 height 9
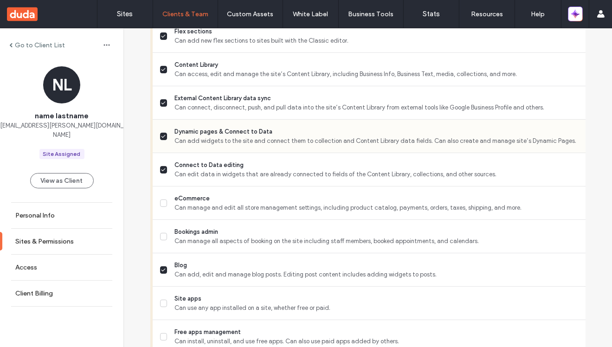
scroll to position [496, 0]
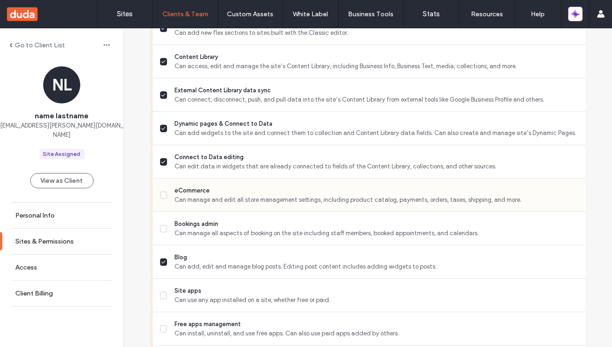
click at [288, 195] on span "eCommerce" at bounding box center [375, 190] width 403 height 9
click at [287, 237] on span "Can manage all aspects of booking on the site including staff members, booked a…" at bounding box center [375, 233] width 403 height 9
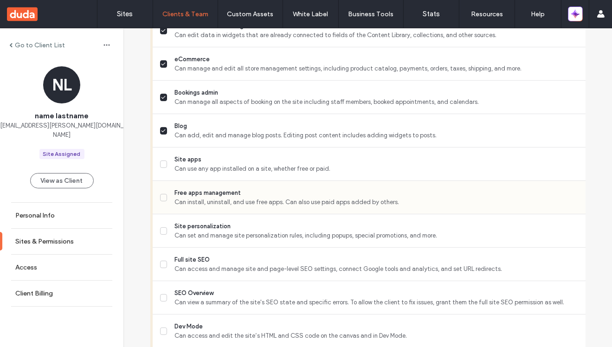
scroll to position [631, 0]
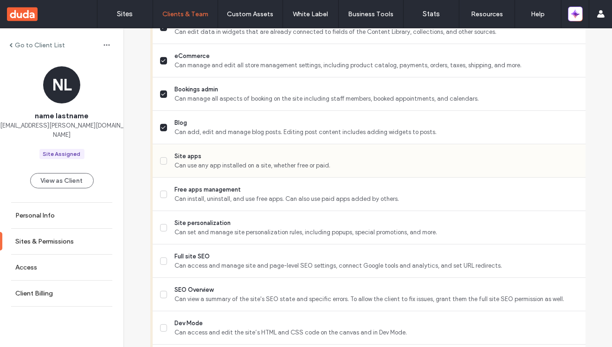
click at [279, 161] on span "Site apps" at bounding box center [375, 156] width 403 height 9
click at [278, 194] on span "Free apps management" at bounding box center [375, 189] width 403 height 9
click at [269, 235] on span "Can set and manage site personalization rules, including popups, special promot…" at bounding box center [375, 232] width 403 height 9
click at [267, 261] on span "Full site SEO" at bounding box center [375, 256] width 403 height 9
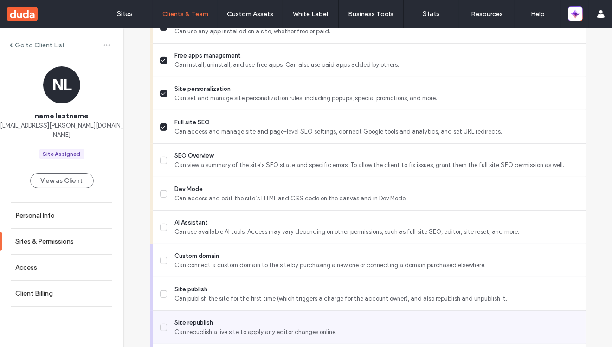
scroll to position [898, 0]
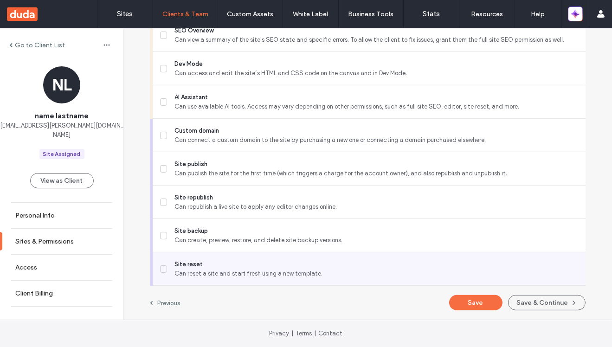
click at [246, 268] on span "Site reset" at bounding box center [375, 264] width 403 height 9
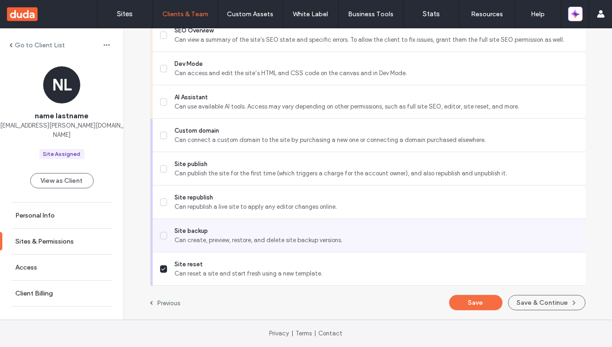
click at [249, 235] on span "Site backup" at bounding box center [375, 230] width 403 height 9
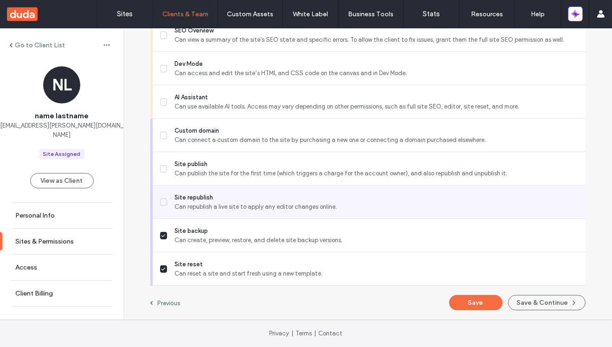
click at [250, 205] on span "Can republish a live site to apply any editor changes online." at bounding box center [375, 206] width 403 height 9
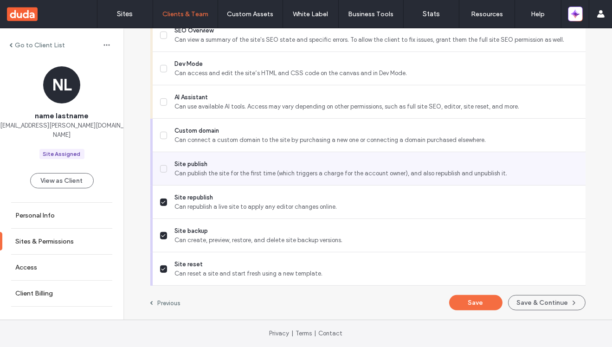
click at [250, 161] on span "Site publish" at bounding box center [375, 164] width 403 height 9
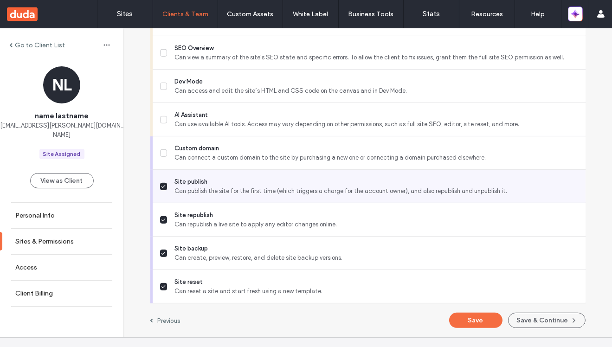
scroll to position [870, 0]
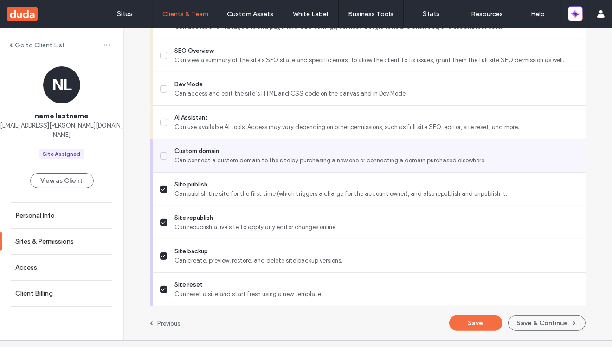
click at [244, 165] on span "Can connect a custom domain to the site by purchasing a new one or connecting a…" at bounding box center [375, 160] width 403 height 9
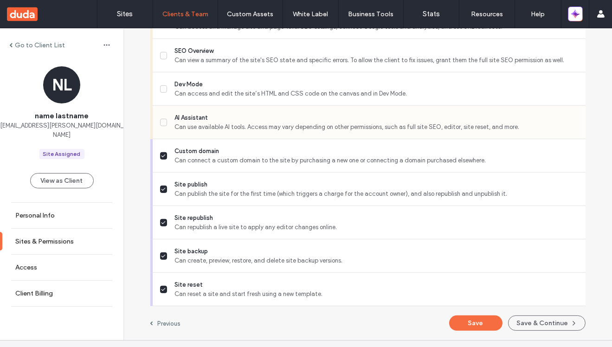
click at [241, 122] on span "AI Assistant" at bounding box center [375, 117] width 403 height 9
click at [241, 89] on span "Dev Mode" at bounding box center [375, 84] width 403 height 9
click at [242, 56] on span "SEO Overview" at bounding box center [375, 50] width 403 height 9
click at [531, 331] on button "Save & Continue" at bounding box center [546, 322] width 77 height 15
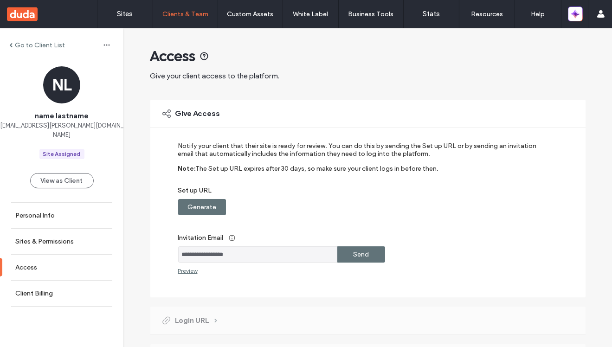
click at [49, 44] on label "Go to Client List" at bounding box center [40, 45] width 50 height 8
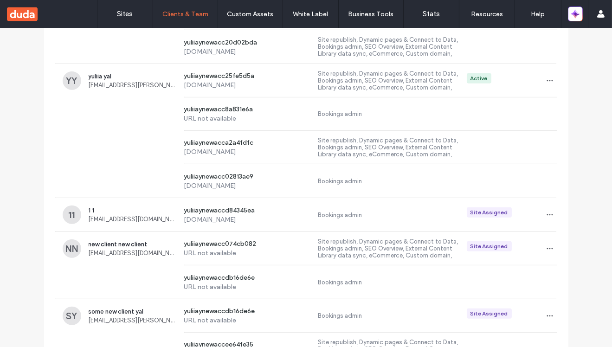
scroll to position [939, 0]
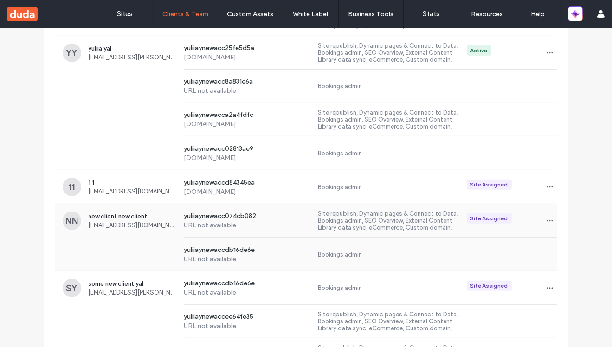
click at [140, 240] on div "yuliiaynewaccdb16de6e URL not available Bookings admin" at bounding box center [306, 254] width 502 height 33
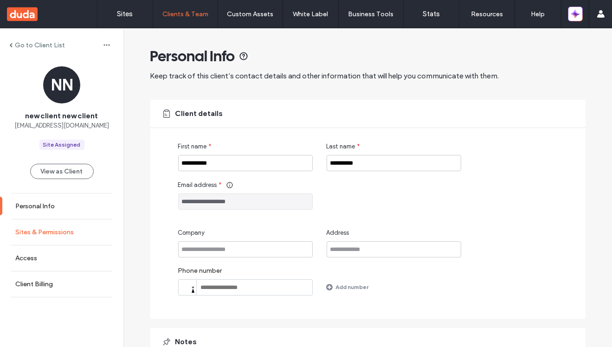
click at [64, 232] on label "Sites & Permissions" at bounding box center [44, 232] width 58 height 8
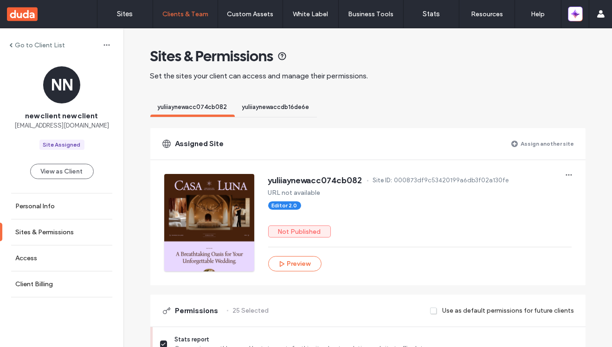
click at [549, 143] on label "Assign another site" at bounding box center [547, 143] width 53 height 16
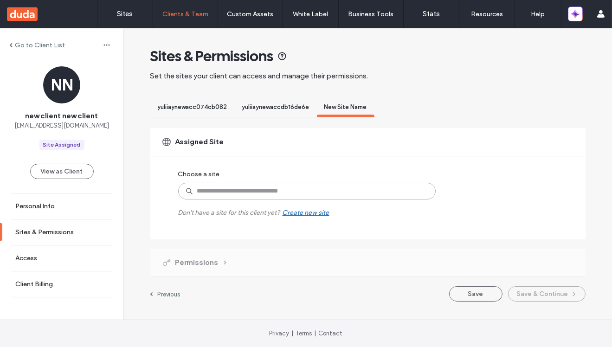
click at [330, 186] on input at bounding box center [306, 191] width 257 height 17
paste input "**********"
type input "**********"
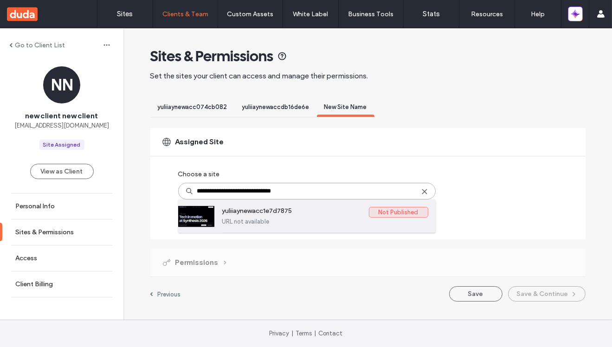
click at [311, 212] on label "yuliiaynewacc1e7d7875" at bounding box center [295, 212] width 147 height 11
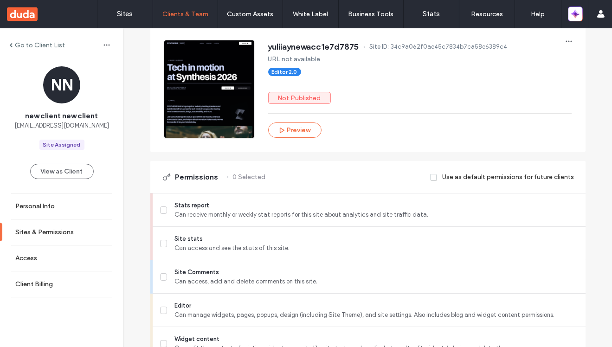
scroll to position [176, 0]
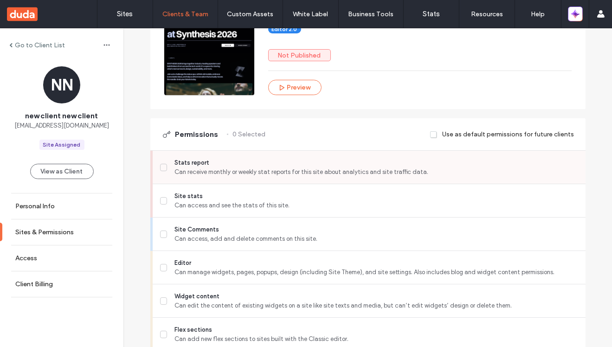
click at [399, 173] on span "Can receive monthly or weekly stat reports for this site about analytics and si…" at bounding box center [375, 171] width 403 height 9
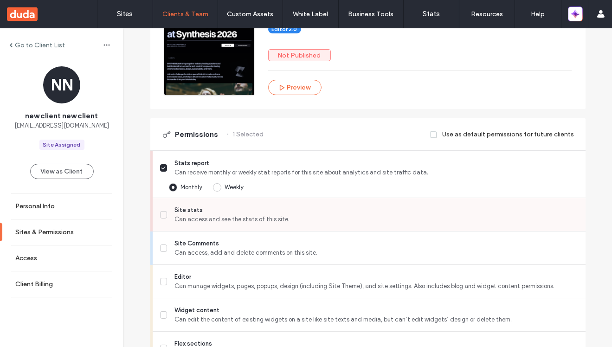
click at [394, 220] on span "Can access and see the stats of this site." at bounding box center [375, 219] width 403 height 9
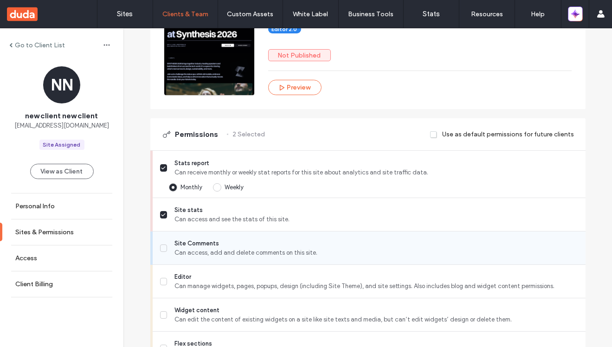
click at [388, 251] on span "Can access, add and delete comments on this site." at bounding box center [375, 252] width 403 height 9
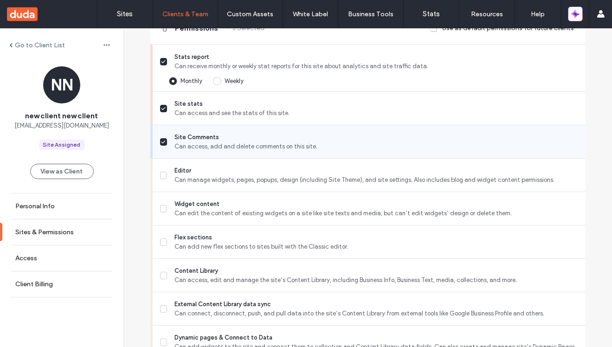
scroll to position [292, 0]
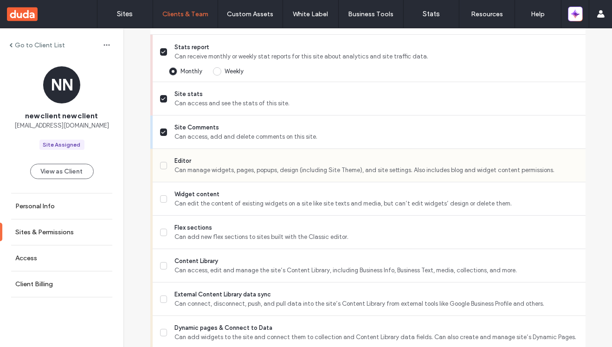
click at [379, 172] on span "Can manage widgets, pages, popups, design (including Site Theme), and site sett…" at bounding box center [375, 170] width 403 height 9
click at [379, 204] on span "Can edit the content of existing widgets on a site like site texts and media, b…" at bounding box center [375, 203] width 403 height 9
click at [380, 169] on span "Can manage widgets, pages, popups, design (including Site Theme), and site sett…" at bounding box center [375, 170] width 403 height 9
click at [369, 231] on span "Flex sections" at bounding box center [375, 227] width 403 height 9
click at [363, 275] on div "Content Library Can access, edit and manage the site’s Content Library, includi…" at bounding box center [372, 265] width 425 height 33
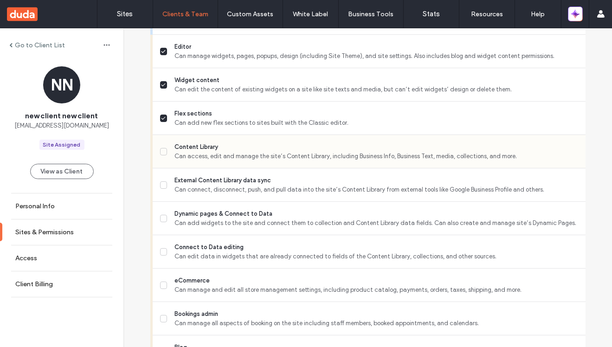
scroll to position [450, 0]
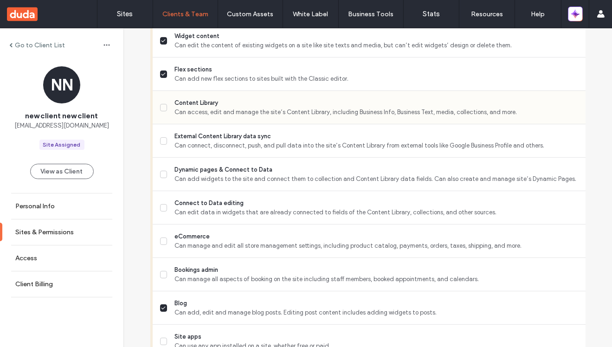
click at [330, 100] on span "Content Library" at bounding box center [375, 102] width 403 height 9
click at [328, 141] on span "Can connect, disconnect, push, and pull data into the site’s Content Library fr…" at bounding box center [375, 145] width 403 height 9
click at [328, 169] on span "Dynamic pages & Connect to Data" at bounding box center [375, 169] width 403 height 9
click at [324, 241] on span "Can manage and edit all store management settings, including product catalog, p…" at bounding box center [375, 245] width 403 height 9
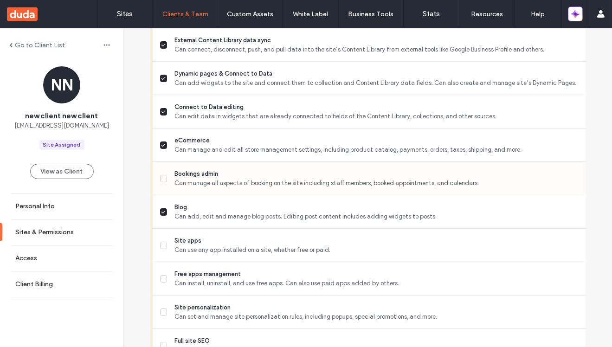
click at [323, 180] on span "Can manage all aspects of booking on the site including staff members, booked a…" at bounding box center [375, 183] width 403 height 9
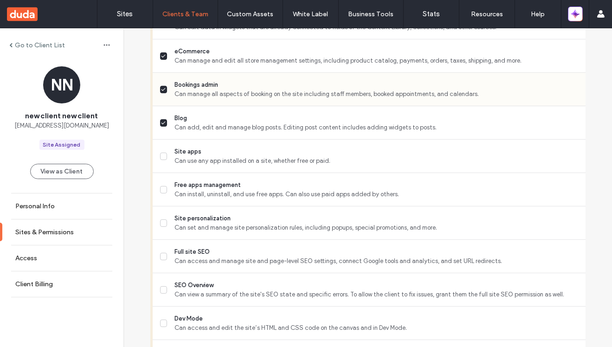
scroll to position [640, 0]
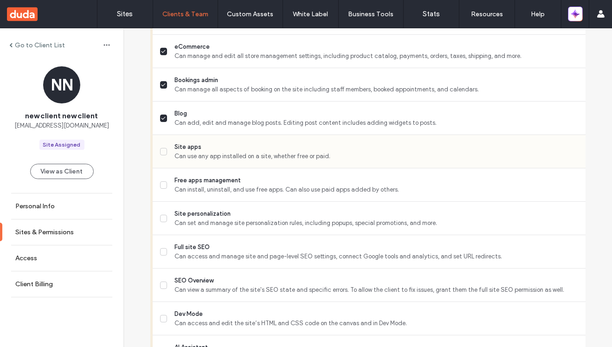
click at [323, 154] on span "Can use any app installed on a site, whether free or paid." at bounding box center [375, 156] width 403 height 9
click at [317, 190] on span "Can install, uninstall, and use free apps. Can also use paid apps added by othe…" at bounding box center [375, 189] width 403 height 9
click at [317, 219] on span "Can set and manage site personalization rules, including popups, special promot…" at bounding box center [375, 223] width 403 height 9
click at [317, 249] on span "Full site SEO" at bounding box center [375, 247] width 403 height 9
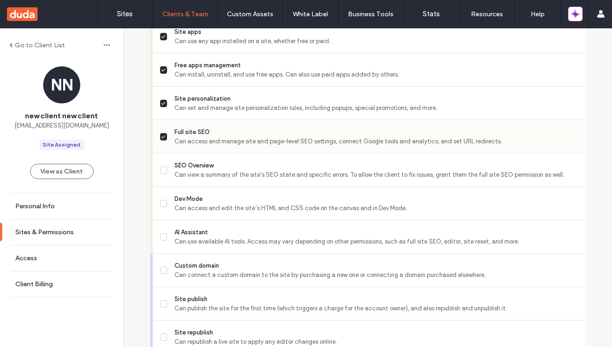
scroll to position [772, 0]
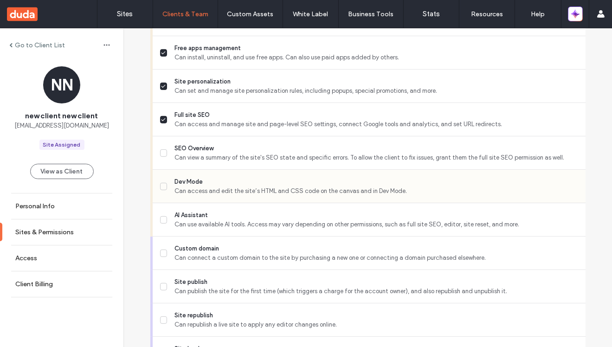
click at [307, 184] on span "Dev Mode" at bounding box center [375, 181] width 403 height 9
click at [302, 153] on span "Can view a summary of the site's SEO state and specific errors. To allow the cl…" at bounding box center [375, 157] width 403 height 9
click at [304, 228] on span "Can use available AI tools. Access may vary depending on other permissions, suc…" at bounding box center [375, 224] width 403 height 9
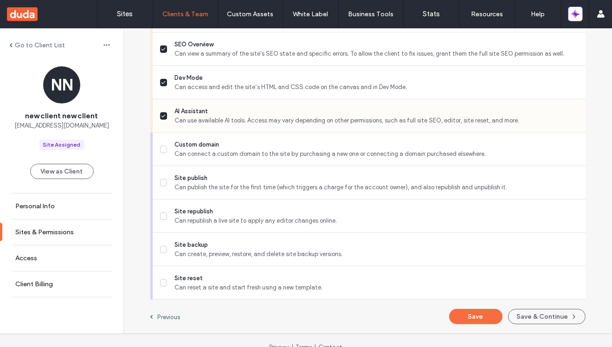
scroll to position [879, 0]
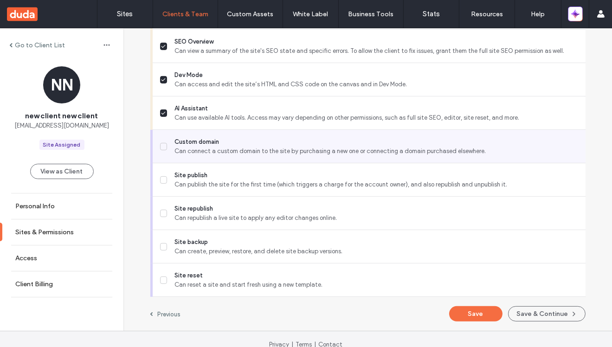
click at [295, 150] on span "Can connect a custom domain to the site by purchasing a new one or connecting a…" at bounding box center [375, 151] width 403 height 9
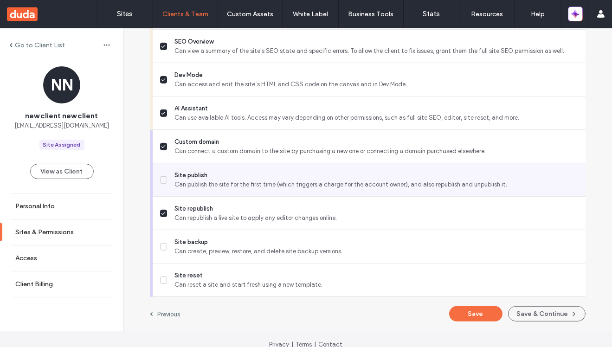
click at [295, 184] on span "Can publish the site for the first time (which triggers a charge for the accoun…" at bounding box center [375, 184] width 403 height 9
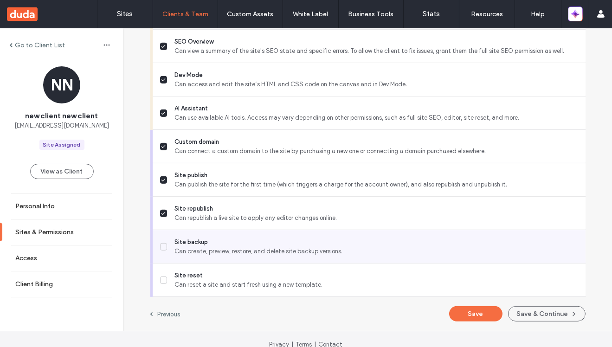
click at [286, 244] on span "Site backup" at bounding box center [375, 242] width 403 height 9
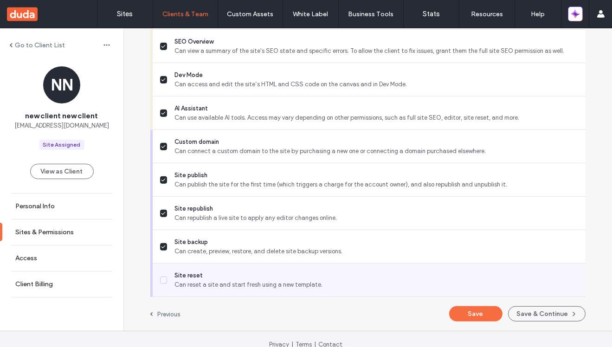
click at [297, 275] on span "Site reset" at bounding box center [375, 275] width 403 height 9
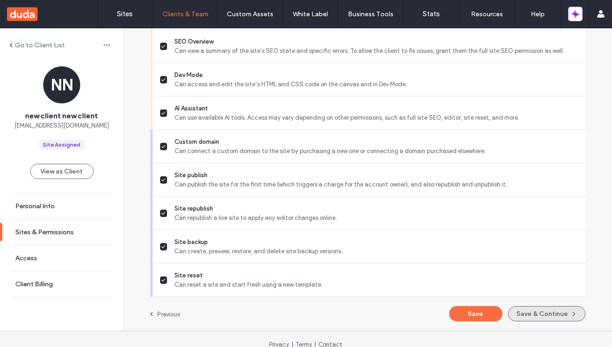
click at [521, 318] on button "Save & Continue" at bounding box center [546, 313] width 77 height 15
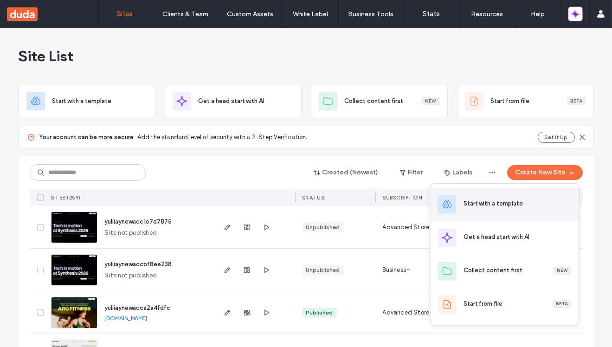
click at [490, 204] on div "Start with a template" at bounding box center [493, 203] width 59 height 9
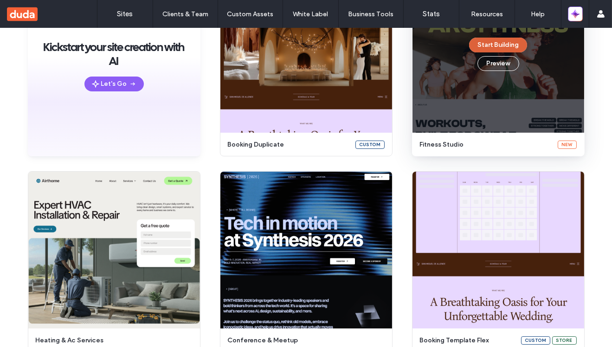
scroll to position [183, 0]
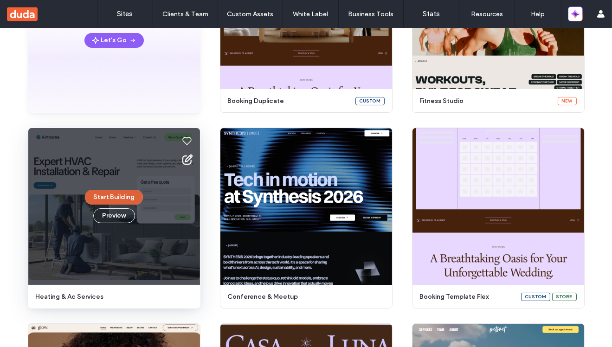
click at [111, 197] on button "Start Building" at bounding box center [114, 197] width 58 height 15
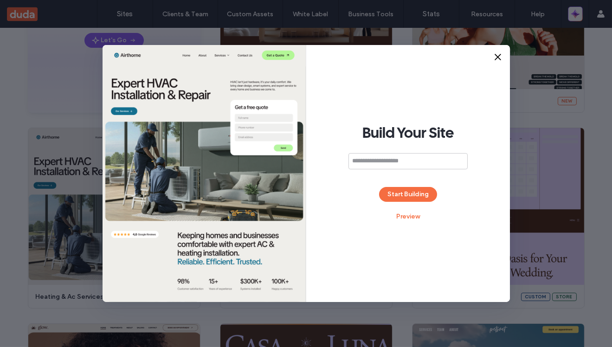
click at [498, 56] on icon at bounding box center [497, 56] width 9 height 9
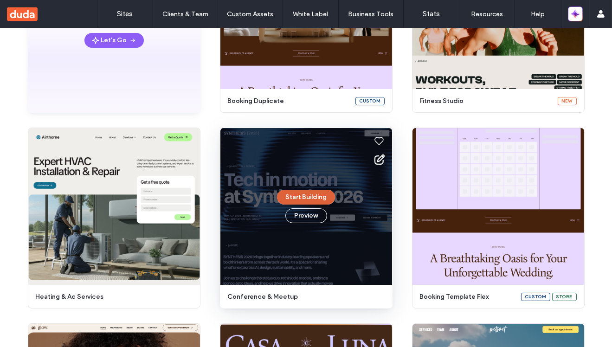
click at [301, 193] on button "Start Building" at bounding box center [306, 197] width 58 height 15
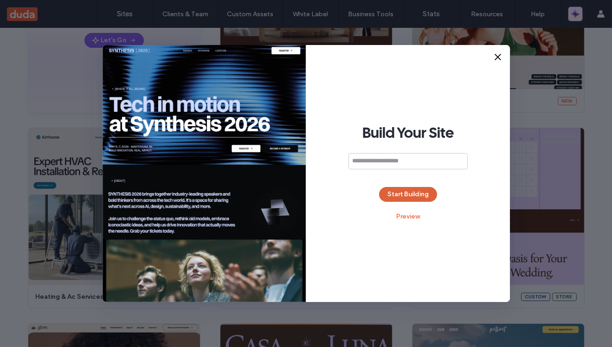
click at [400, 193] on button "Start Building" at bounding box center [408, 194] width 58 height 15
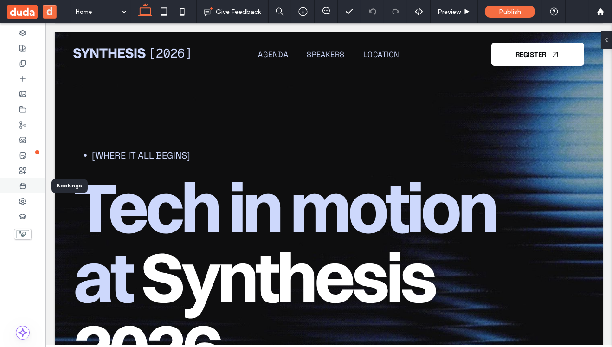
click at [25, 183] on icon at bounding box center [22, 185] width 7 height 7
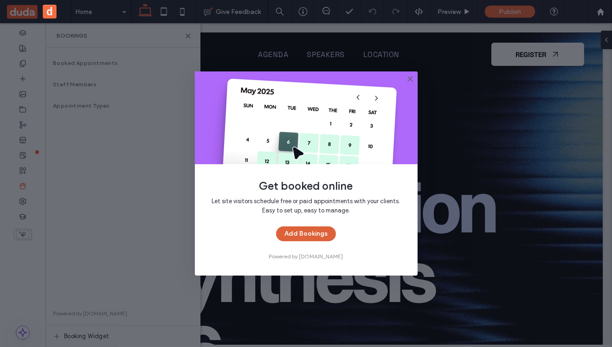
click at [295, 233] on button "Add Bookings" at bounding box center [306, 233] width 60 height 15
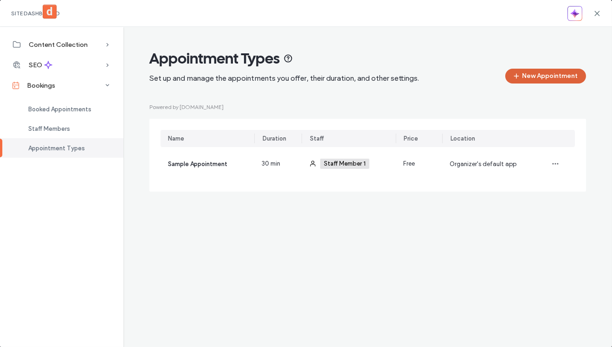
click at [538, 76] on button "New Appointment" at bounding box center [545, 76] width 81 height 15
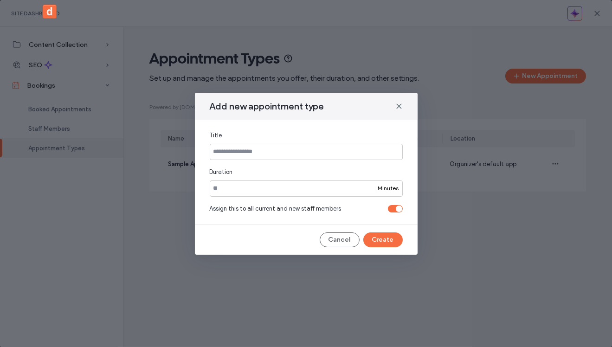
click at [288, 145] on input at bounding box center [306, 152] width 193 height 16
type input "****"
click at [392, 238] on button "Create" at bounding box center [382, 239] width 39 height 15
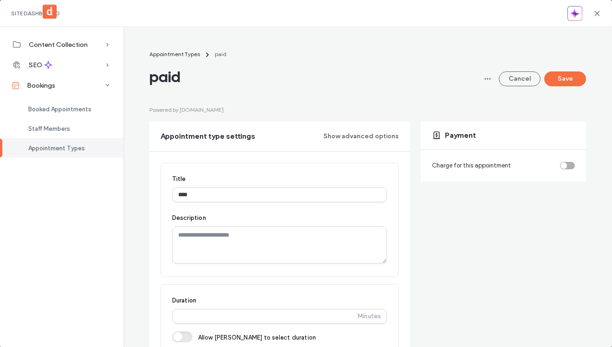
click at [570, 165] on div "toggle" at bounding box center [567, 165] width 15 height 7
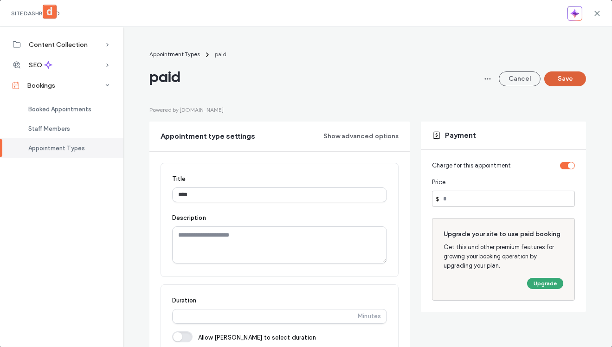
click at [561, 83] on button "Save" at bounding box center [565, 78] width 42 height 15
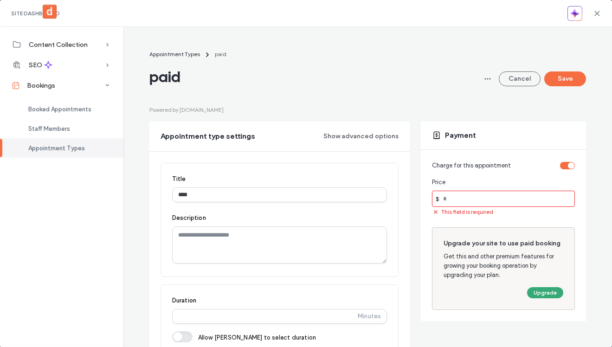
click at [449, 199] on input "number" at bounding box center [503, 199] width 143 height 16
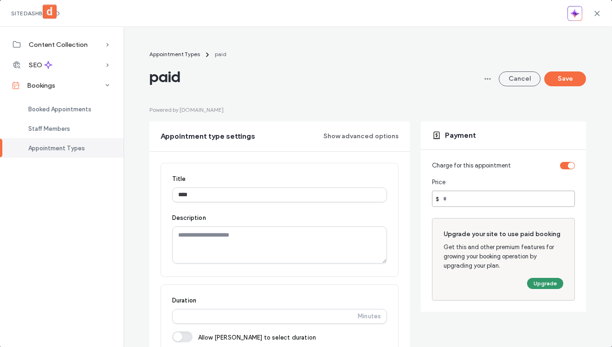
type input "**"
click at [550, 283] on button "Upgrade" at bounding box center [545, 283] width 36 height 11
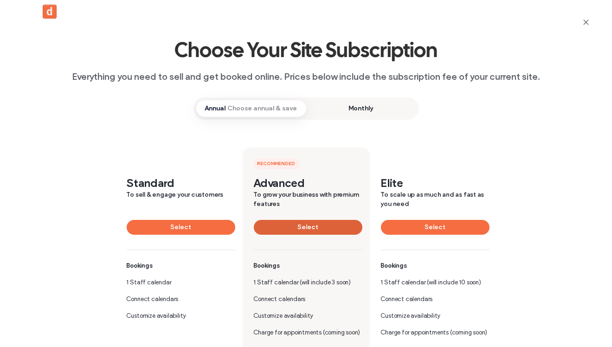
click at [313, 231] on button "Select" at bounding box center [308, 227] width 109 height 15
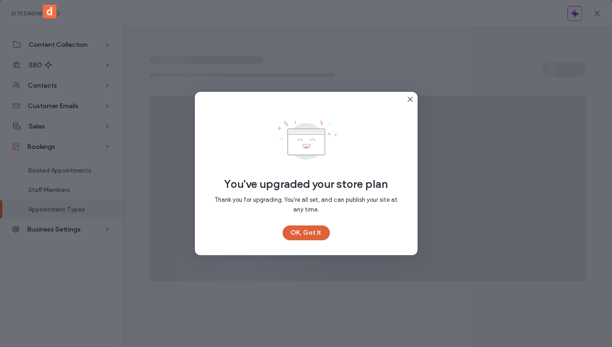
click at [310, 236] on button "OK, Got It" at bounding box center [306, 232] width 47 height 15
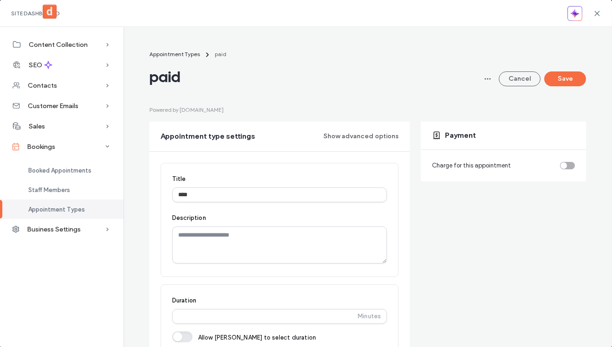
click at [569, 166] on div "toggle" at bounding box center [567, 165] width 15 height 7
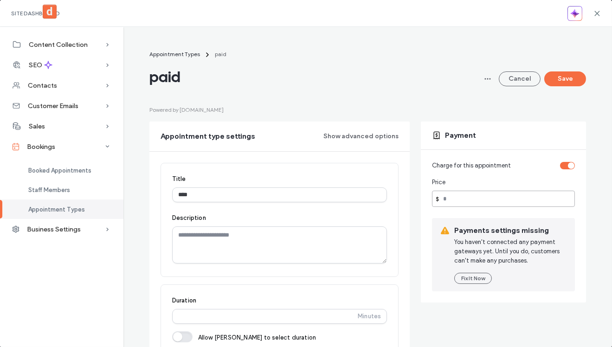
click at [443, 199] on input "number" at bounding box center [503, 199] width 143 height 16
type input "**"
click at [531, 134] on div "Payment" at bounding box center [503, 136] width 165 height 28
click at [563, 80] on button "Save" at bounding box center [565, 78] width 42 height 15
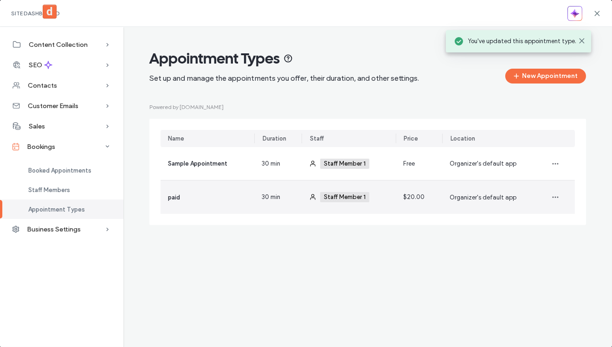
click at [238, 195] on div "paid" at bounding box center [208, 196] width 94 height 33
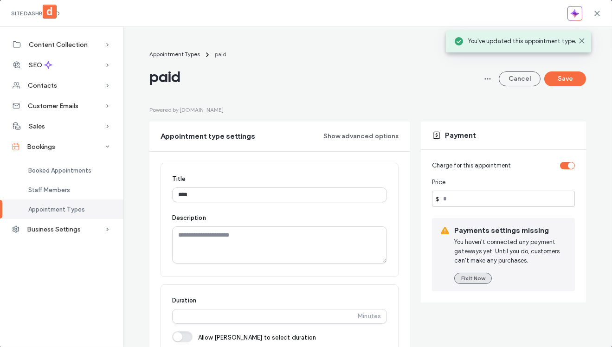
click at [471, 274] on button "Fix It Now" at bounding box center [473, 278] width 38 height 11
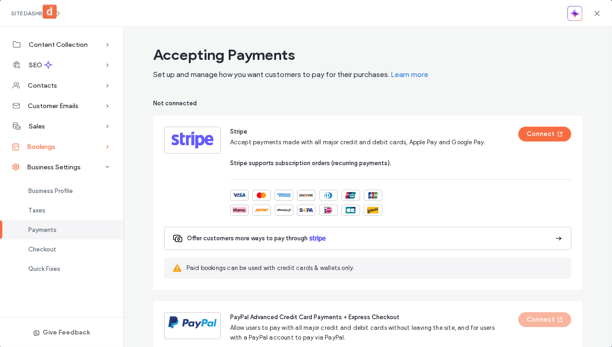
click at [45, 154] on div "Bookings" at bounding box center [61, 146] width 123 height 20
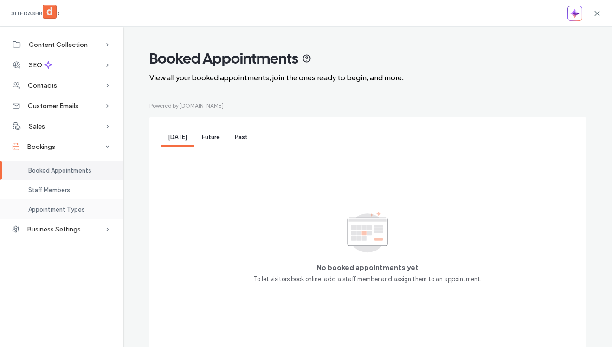
click at [77, 204] on div "Appointment Types" at bounding box center [61, 208] width 123 height 19
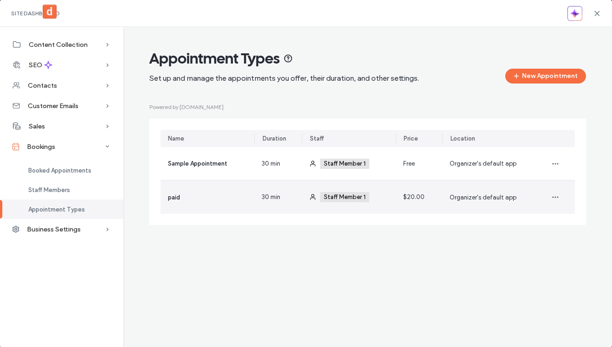
click at [417, 205] on div "$20.00" at bounding box center [419, 196] width 46 height 33
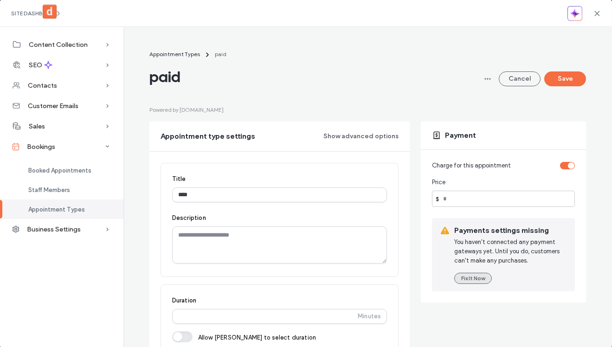
click at [476, 276] on button "Fix It Now" at bounding box center [473, 278] width 38 height 11
